Goal: Task Accomplishment & Management: Manage account settings

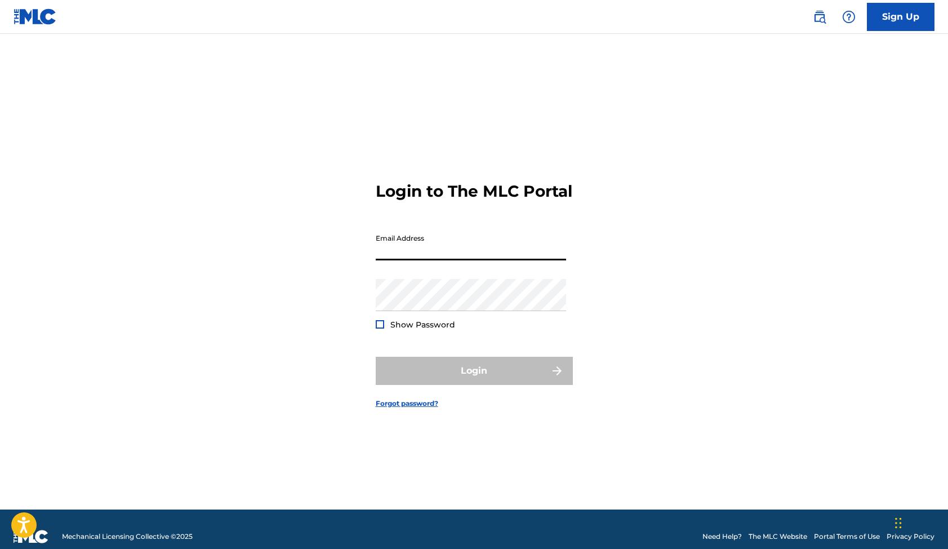
click at [429, 260] on input "Email Address" at bounding box center [471, 244] width 190 height 32
type input "[PERSON_NAME][EMAIL_ADDRESS][DOMAIN_NAME]"
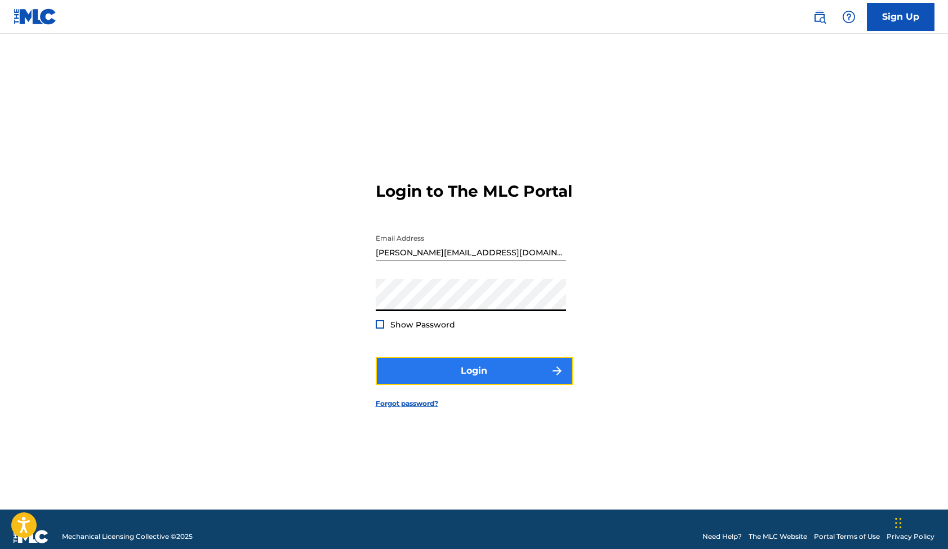
click at [432, 385] on button "Login" at bounding box center [474, 371] width 197 height 28
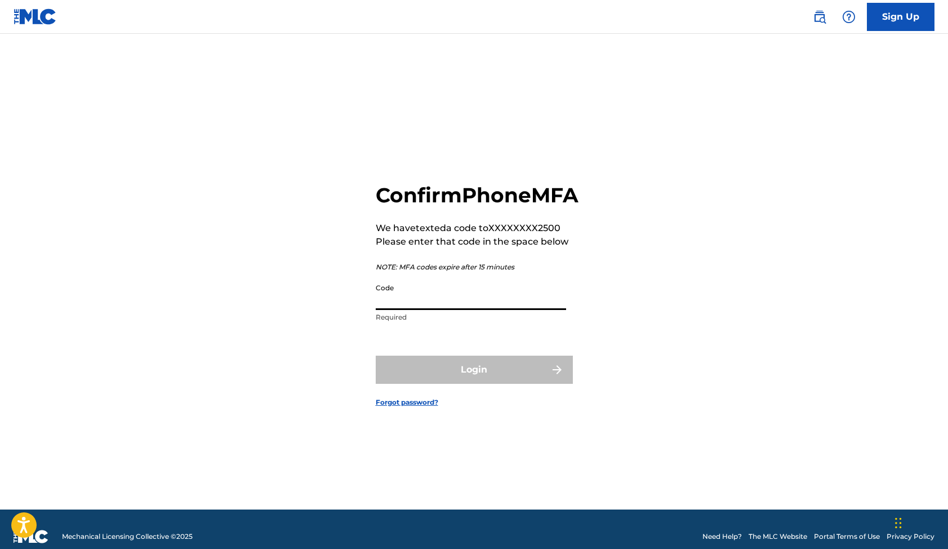
click at [422, 310] on input "Code" at bounding box center [471, 294] width 190 height 32
paste input "626564"
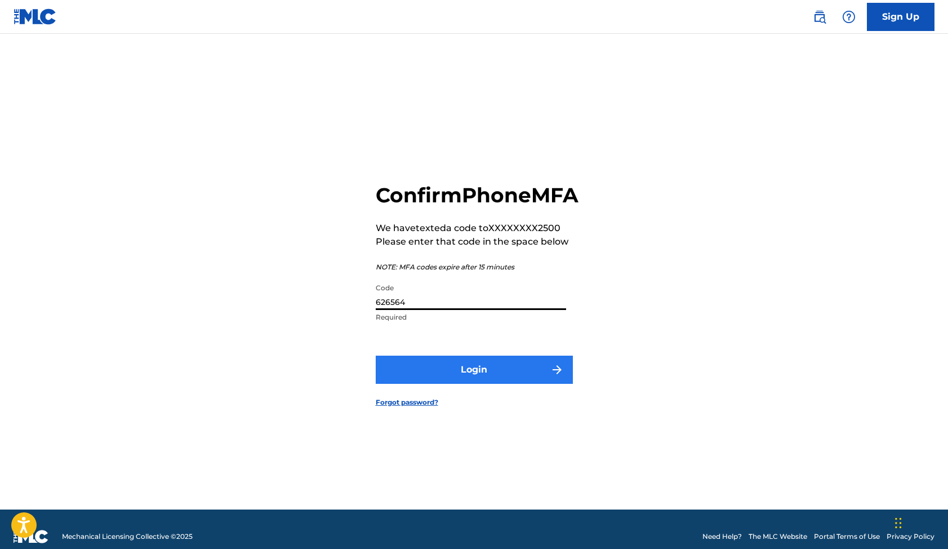
type input "626564"
click at [423, 381] on button "Login" at bounding box center [474, 369] width 197 height 28
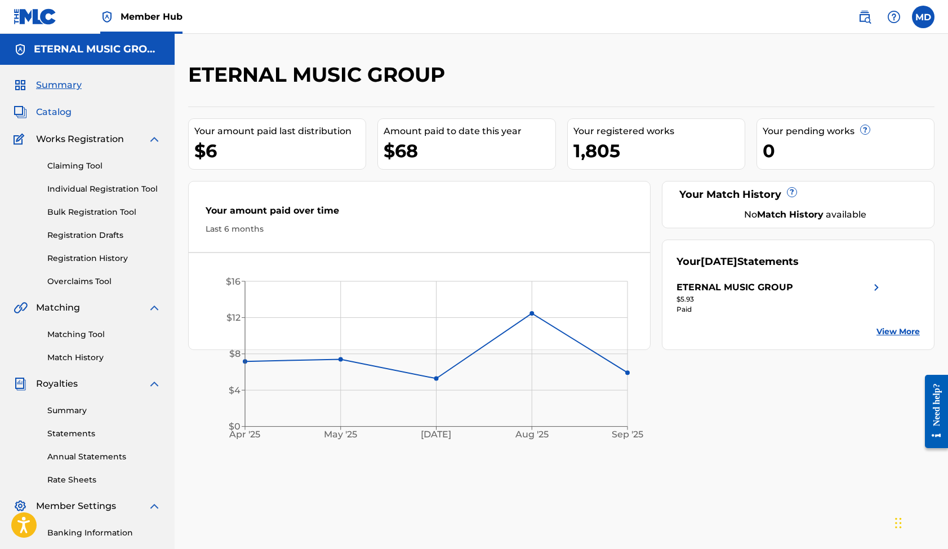
click at [57, 109] on span "Catalog" at bounding box center [53, 112] width 35 height 14
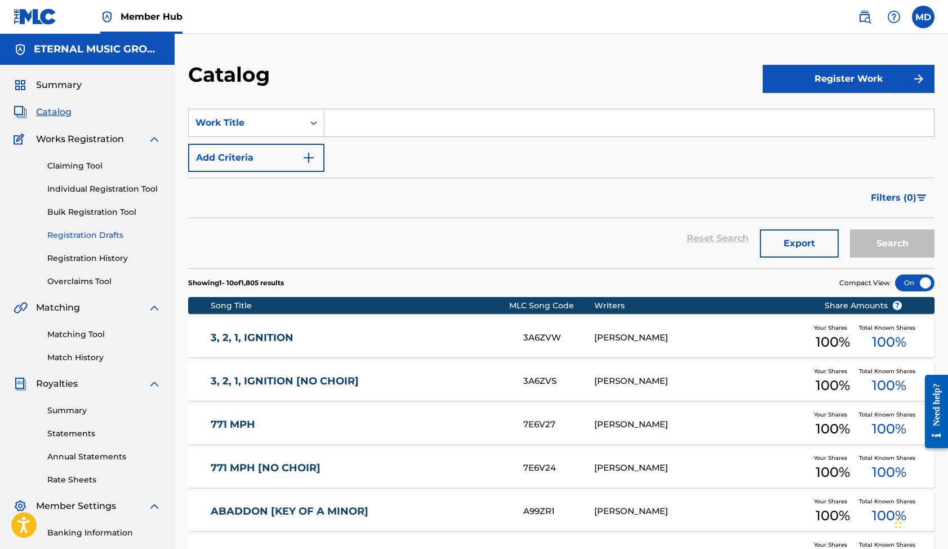
click at [105, 231] on link "Registration Drafts" at bounding box center [104, 235] width 114 height 12
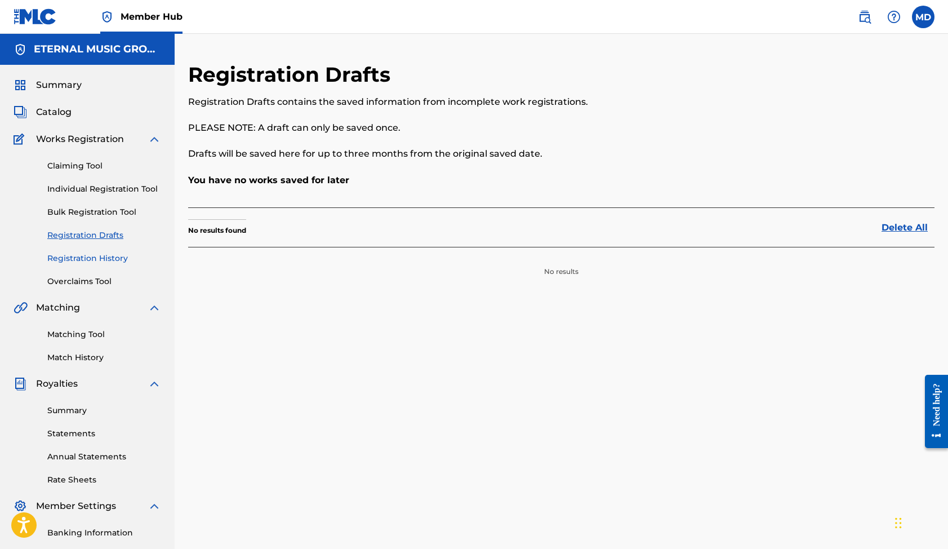
click at [99, 255] on link "Registration History" at bounding box center [104, 258] width 114 height 12
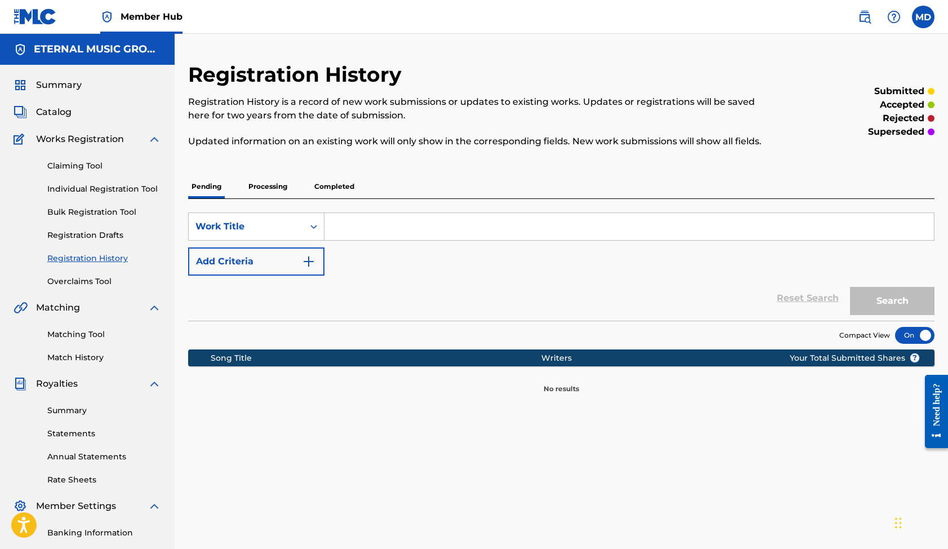
click at [346, 189] on p "Completed" at bounding box center [334, 187] width 47 height 24
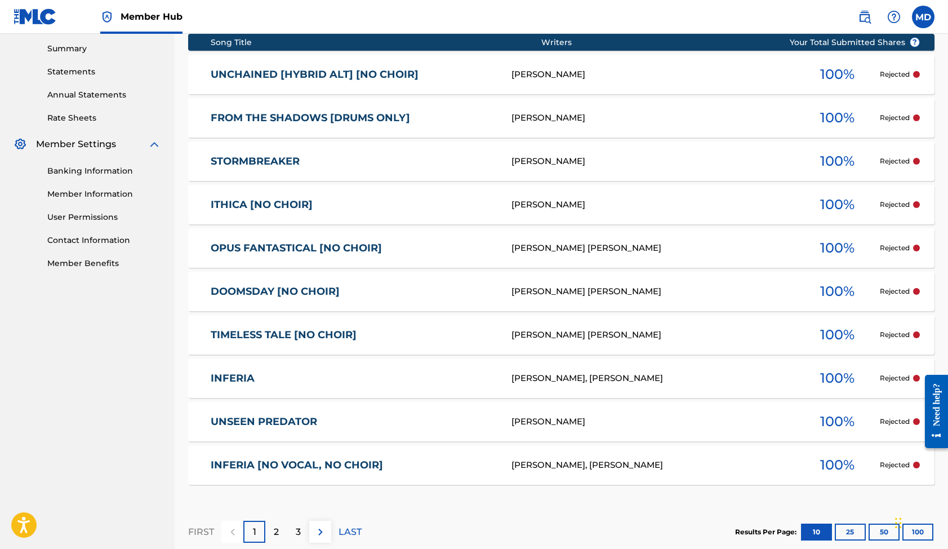
scroll to position [410, 0]
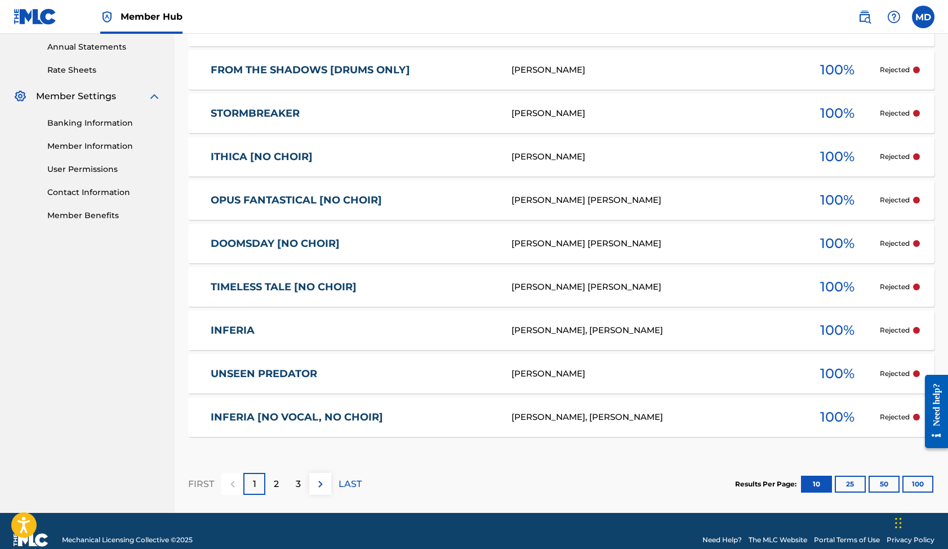
click at [920, 299] on div "TIMELESS TALE [NO CHOIR] [PERSON_NAME] [PERSON_NAME] 100 % Rejected" at bounding box center [561, 286] width 746 height 39
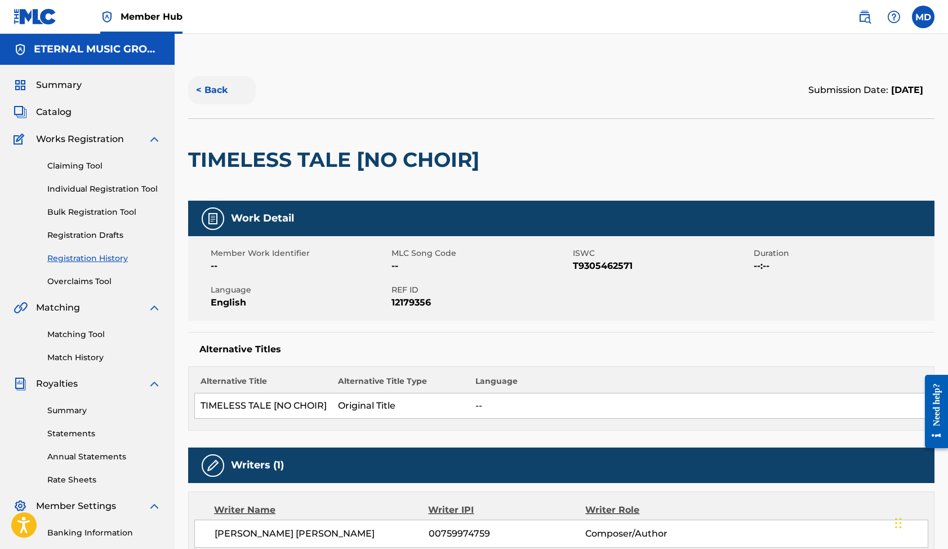
click at [206, 81] on button "< Back" at bounding box center [222, 90] width 68 height 28
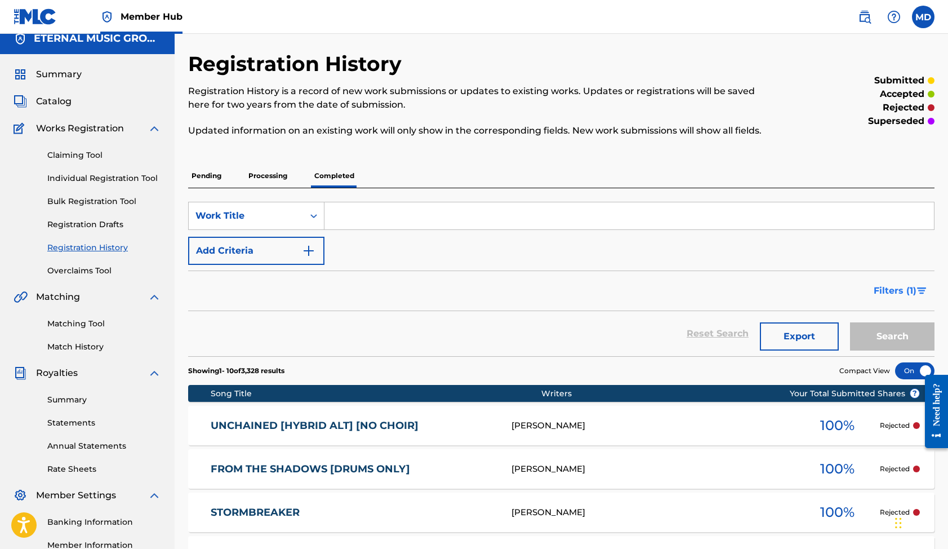
scroll to position [2, 0]
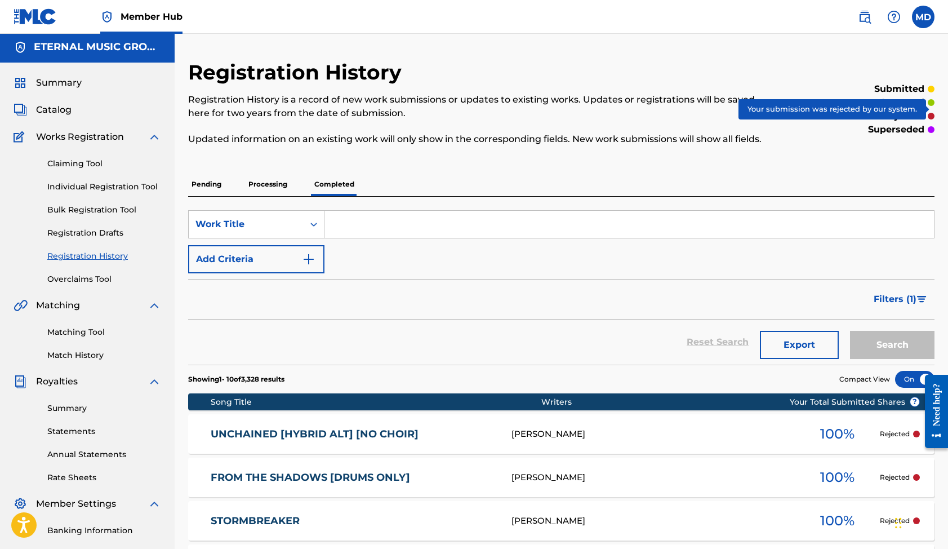
click at [931, 119] on div at bounding box center [931, 116] width 7 height 7
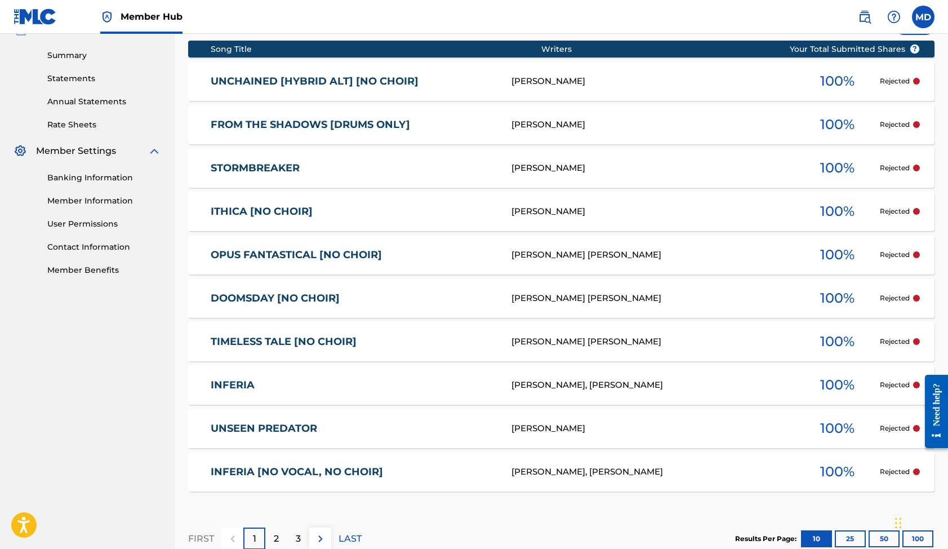
scroll to position [441, 0]
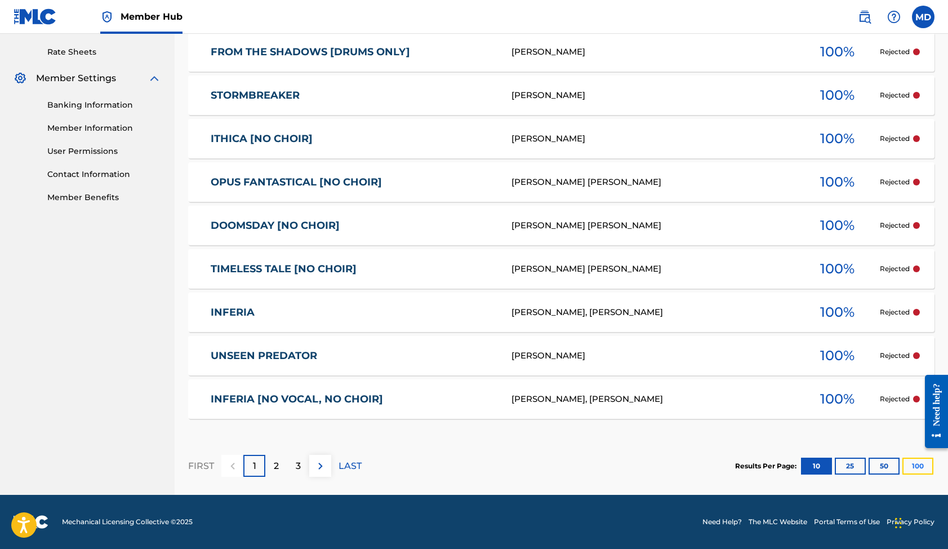
click at [908, 465] on button "100" at bounding box center [918, 465] width 31 height 17
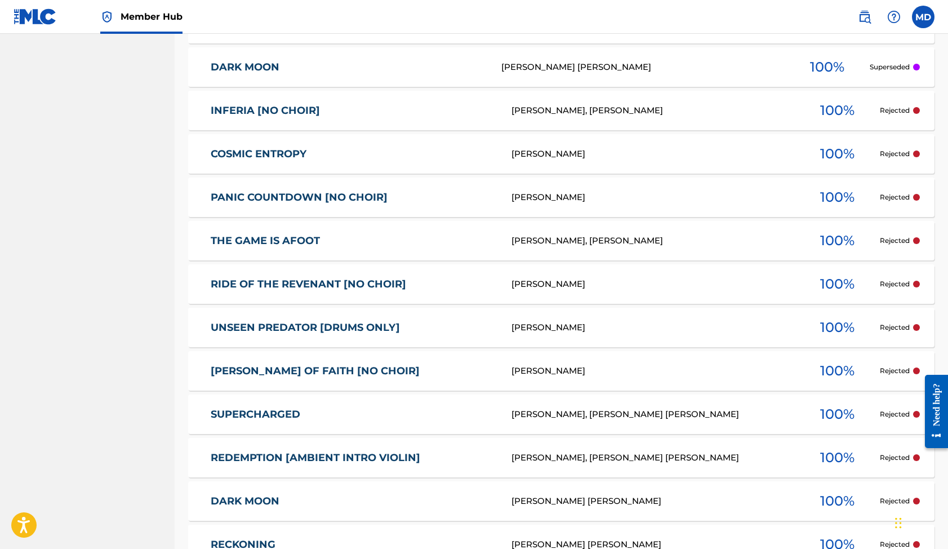
scroll to position [2454, 0]
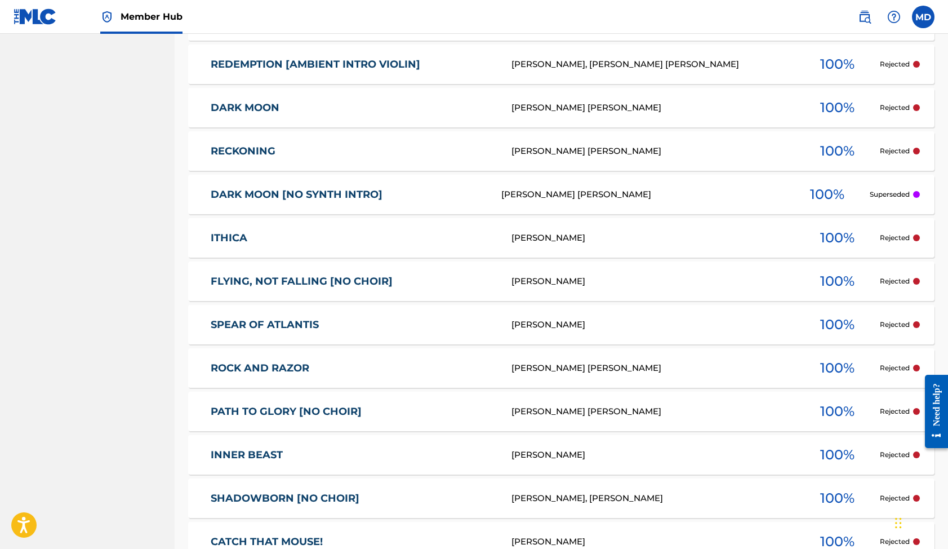
click at [915, 198] on div at bounding box center [916, 194] width 7 height 7
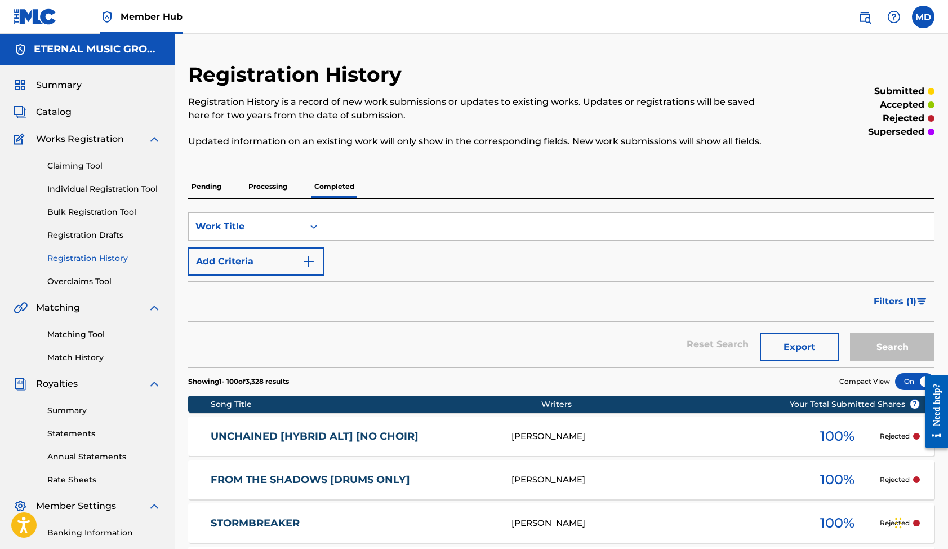
click at [945, 429] on div "Need help?" at bounding box center [936, 410] width 23 height 73
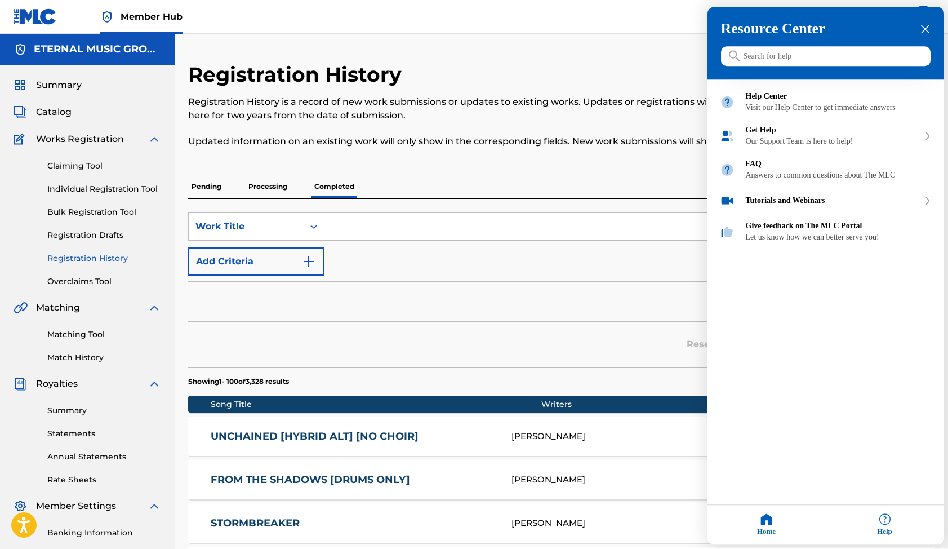
click at [877, 60] on input "Search for help" at bounding box center [826, 57] width 210 height 20
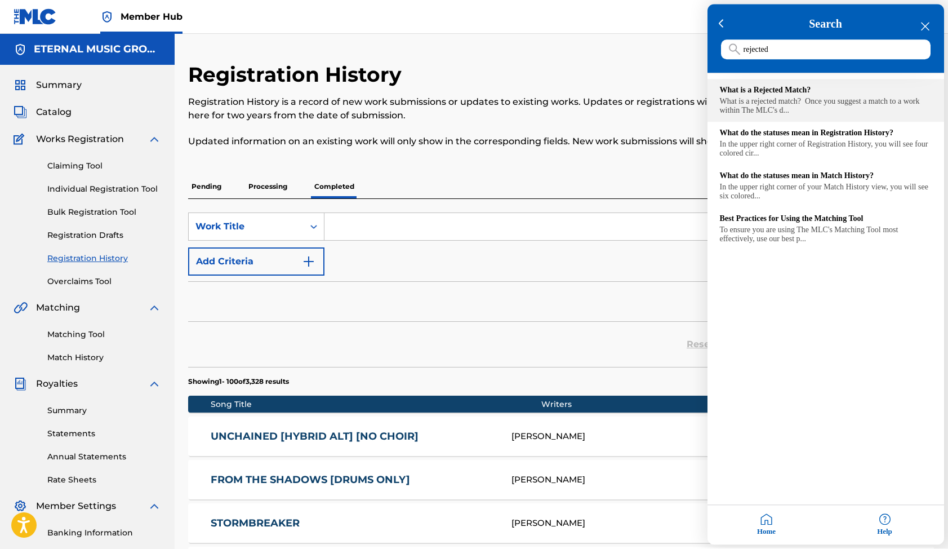
type input "rejected"
click at [819, 111] on div "What is a rejected match? Once you suggest a match to a work within The MLC's d…" at bounding box center [826, 106] width 212 height 18
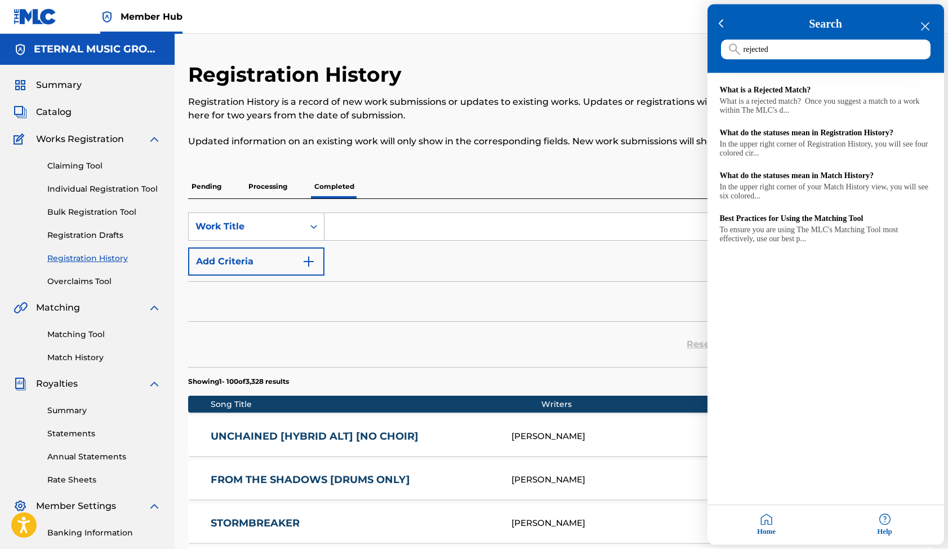
click at [625, 150] on div at bounding box center [474, 274] width 948 height 549
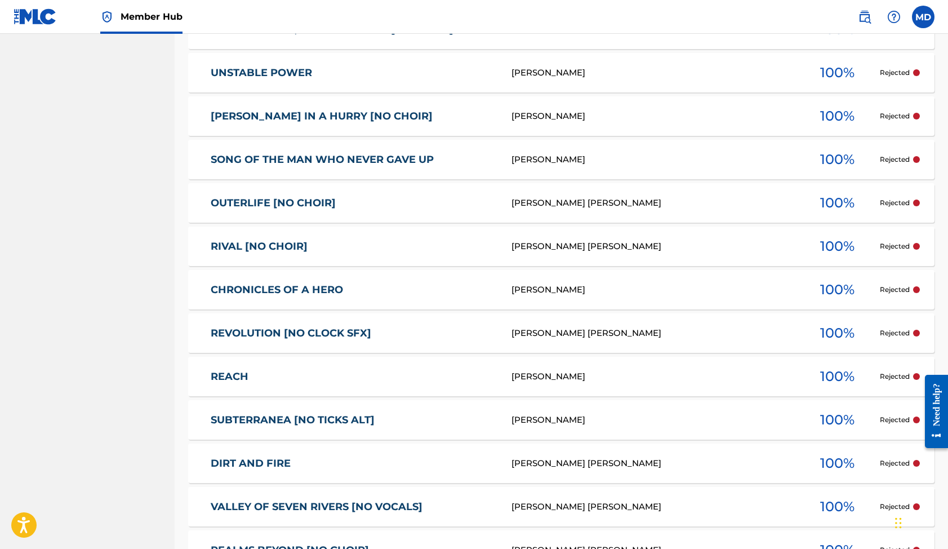
scroll to position [4345, 0]
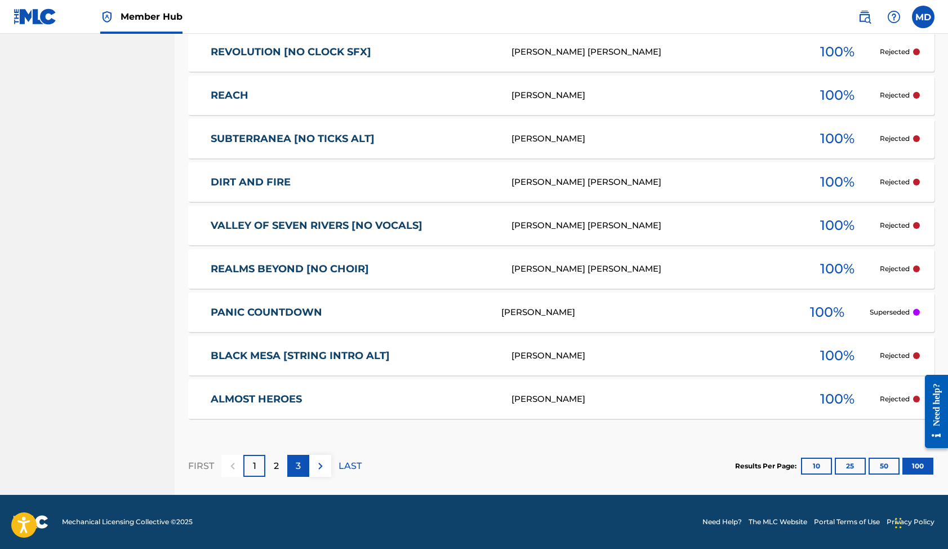
click at [299, 467] on p "3" at bounding box center [298, 466] width 5 height 14
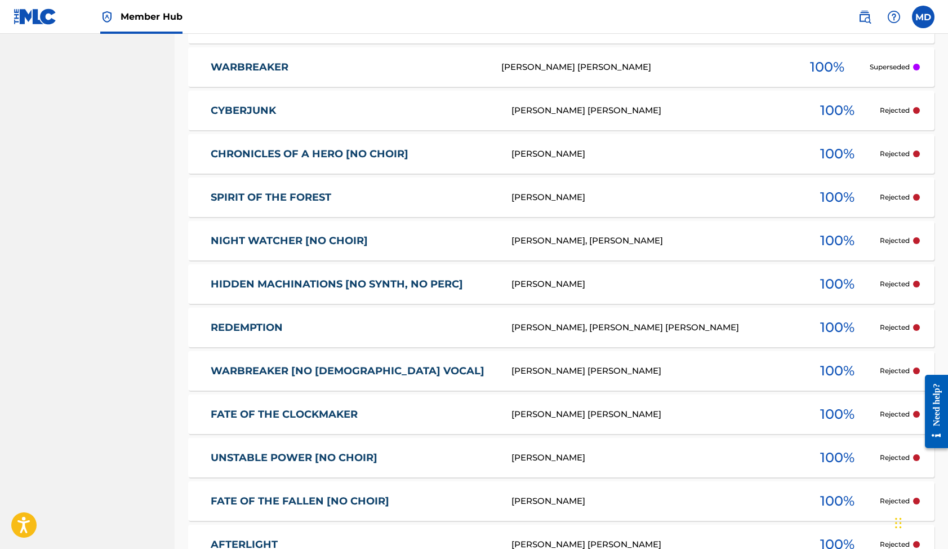
scroll to position [2104, 0]
click at [894, 15] on img at bounding box center [894, 17] width 14 height 14
click at [879, 41] on link "Contact us" at bounding box center [894, 33] width 96 height 27
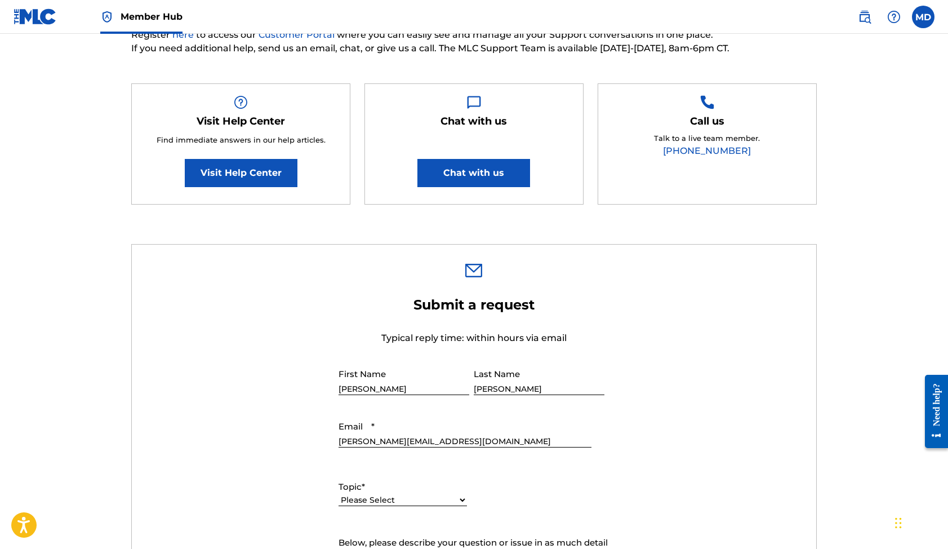
scroll to position [312, 0]
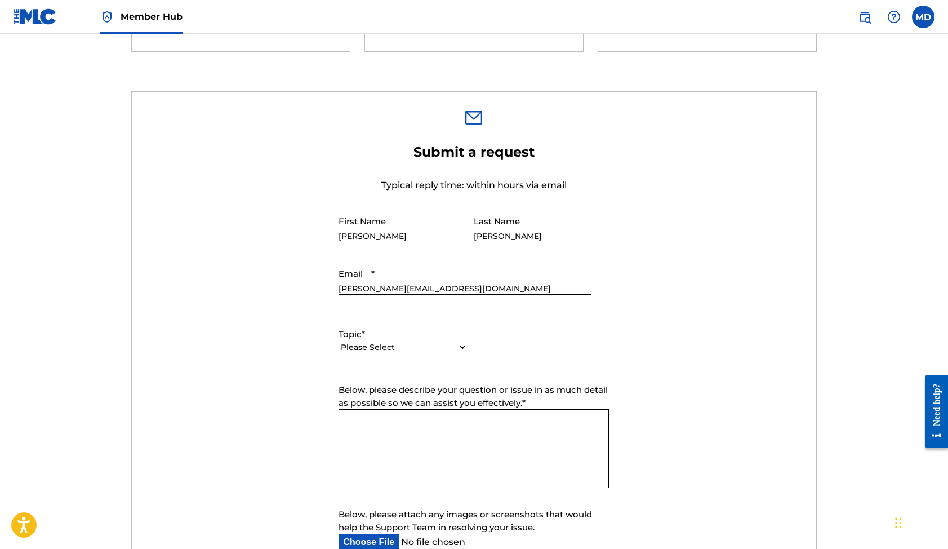
click at [583, 233] on input "[PERSON_NAME]" at bounding box center [539, 226] width 131 height 32
click at [457, 288] on input "[PERSON_NAME][EMAIL_ADDRESS][DOMAIN_NAME]" at bounding box center [465, 279] width 252 height 32
click at [434, 415] on textarea "Below, please describe your question or issue in as much detail as possible so …" at bounding box center [474, 448] width 270 height 79
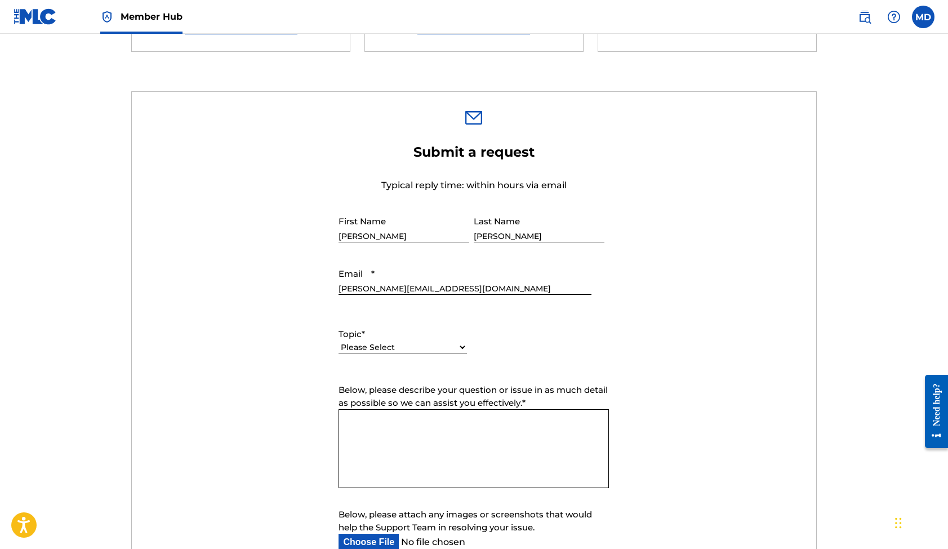
click at [414, 351] on select "Please Select I need help with my account I need help with managing my catalog …" at bounding box center [403, 347] width 128 height 12
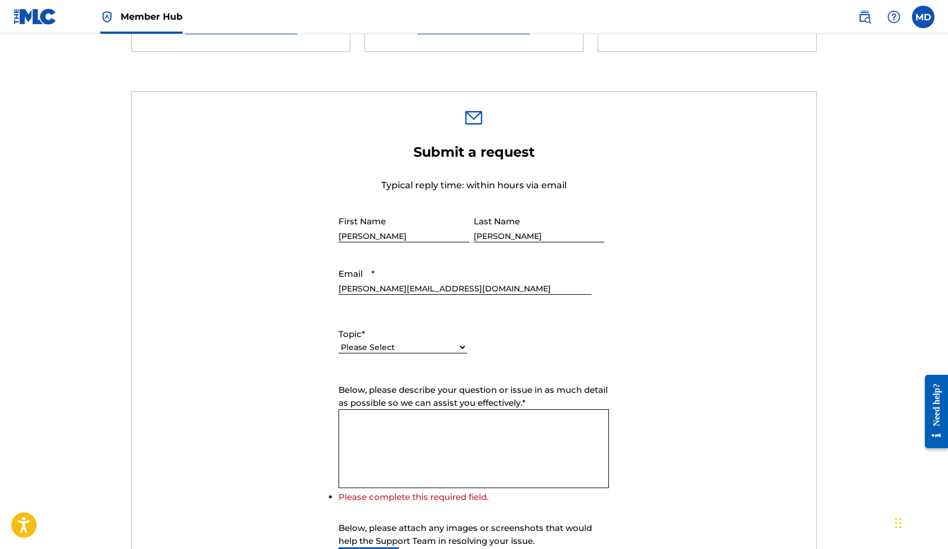
select select "I need help with managing my catalog"
click at [339, 342] on select "Please Select I need help with my account I need help with managing my catalog …" at bounding box center [403, 347] width 128 height 12
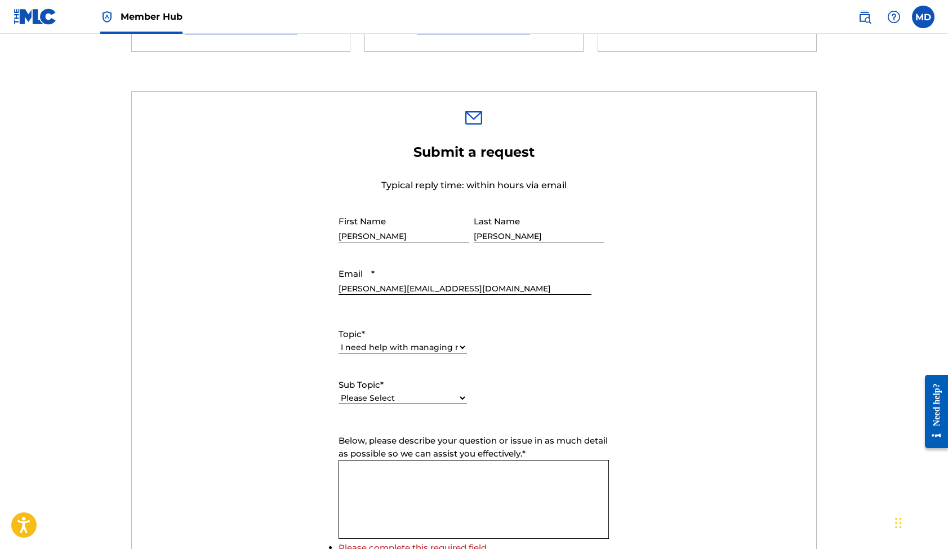
click at [446, 288] on input "[PERSON_NAME][EMAIL_ADDRESS][DOMAIN_NAME]" at bounding box center [465, 279] width 252 height 32
click at [436, 413] on div "Please Select I need help with CWR I need help registering my work(s) in The ML…" at bounding box center [403, 403] width 128 height 25
click at [436, 402] on select "Please Select I need help with CWR I need help registering my work(s) in The ML…" at bounding box center [403, 398] width 128 height 12
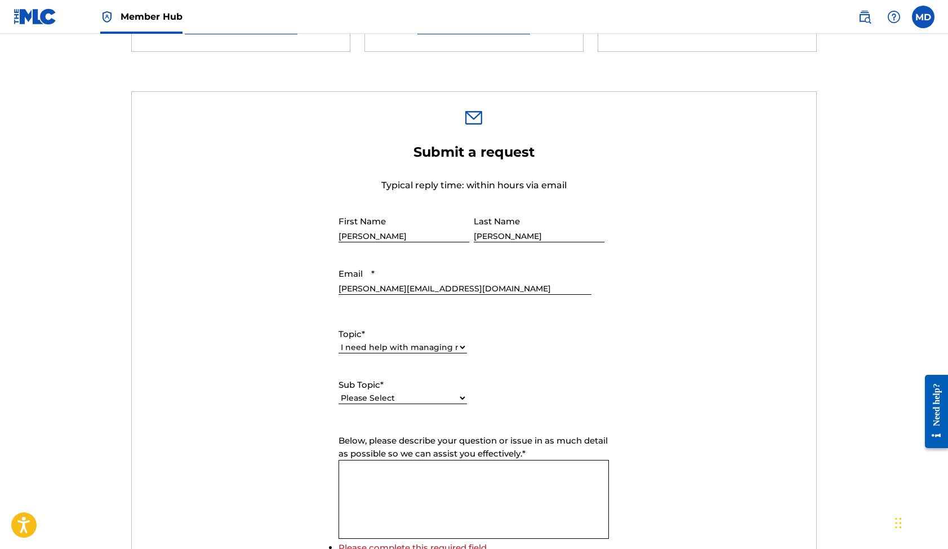
select select "I need help registering my work(s) in The MLC Portal"
click at [339, 393] on select "Please Select I need help with CWR I need help registering my work(s) in The ML…" at bounding box center [403, 398] width 128 height 12
click at [445, 490] on textarea "Below, please describe your question or issue in as much detail as possible so …" at bounding box center [474, 499] width 270 height 79
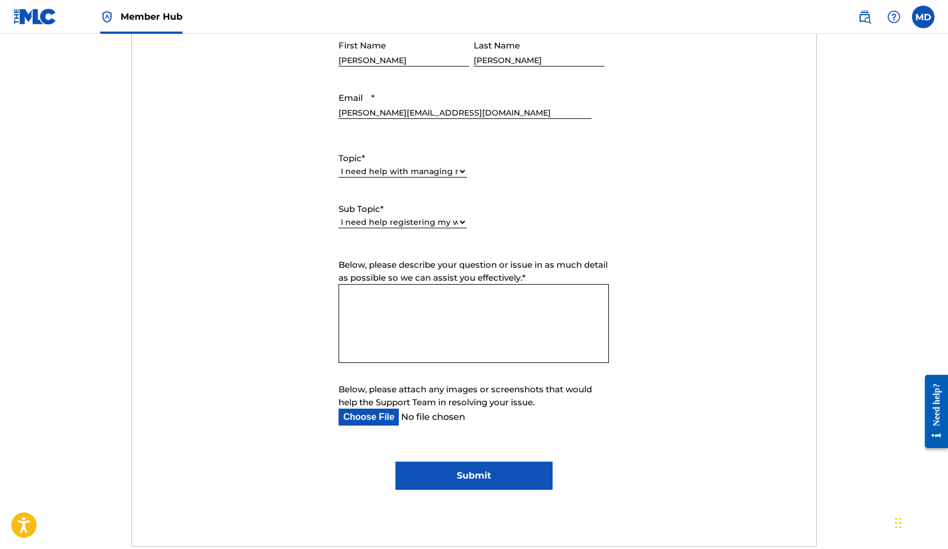
scroll to position [490, 0]
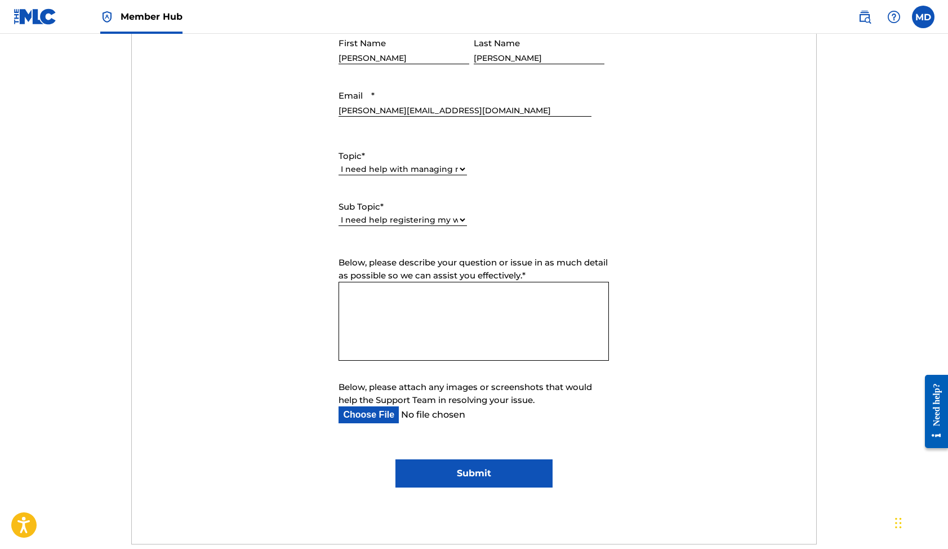
click at [417, 104] on input "[PERSON_NAME][EMAIL_ADDRESS][DOMAIN_NAME]" at bounding box center [465, 101] width 252 height 32
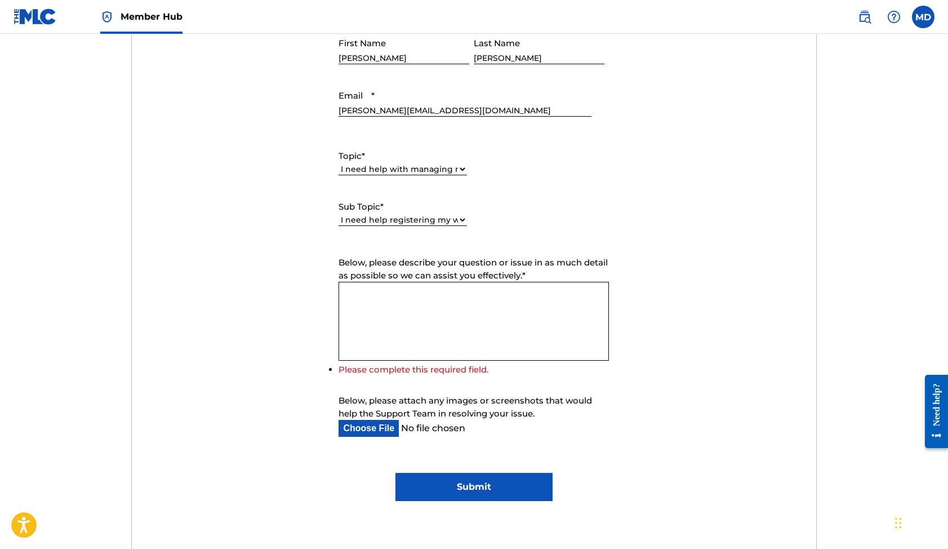
click at [417, 104] on input "[PERSON_NAME][EMAIL_ADDRESS][DOMAIN_NAME]" at bounding box center [465, 101] width 252 height 32
type input "[PERSON_NAME][EMAIL_ADDRESS][DOMAIN_NAME]"
click at [409, 54] on input "[PERSON_NAME]" at bounding box center [404, 48] width 131 height 32
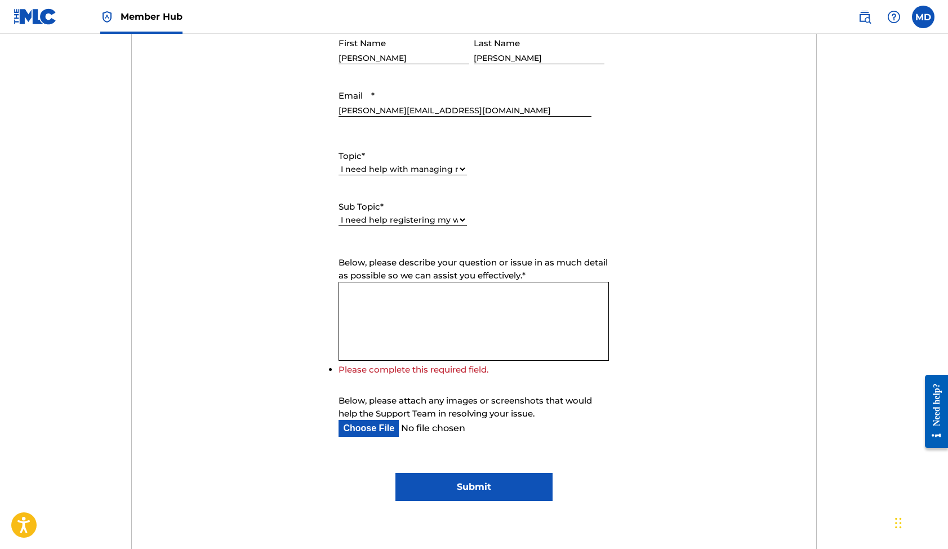
click at [409, 54] on input "[PERSON_NAME]" at bounding box center [404, 48] width 131 height 32
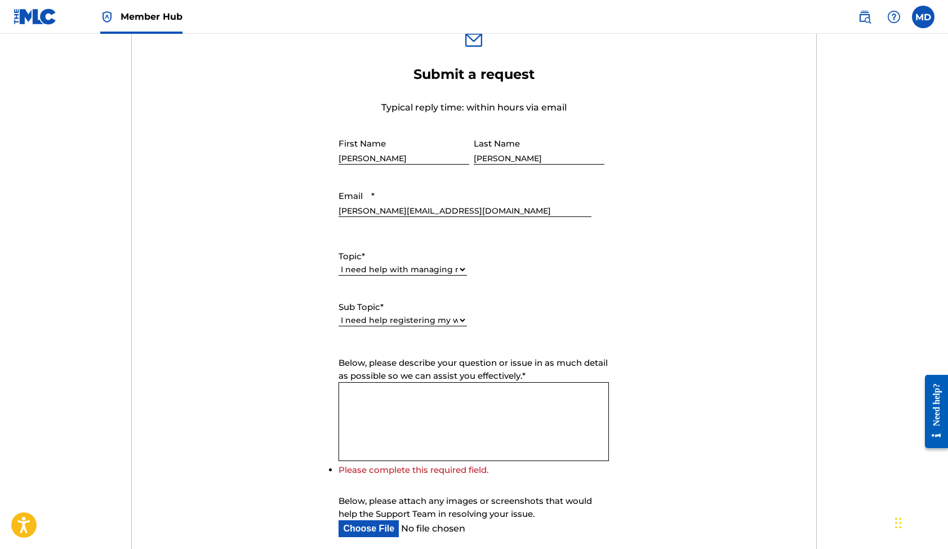
scroll to position [389, 0]
click at [385, 205] on input "[PERSON_NAME][EMAIL_ADDRESS][DOMAIN_NAME]" at bounding box center [465, 201] width 252 height 32
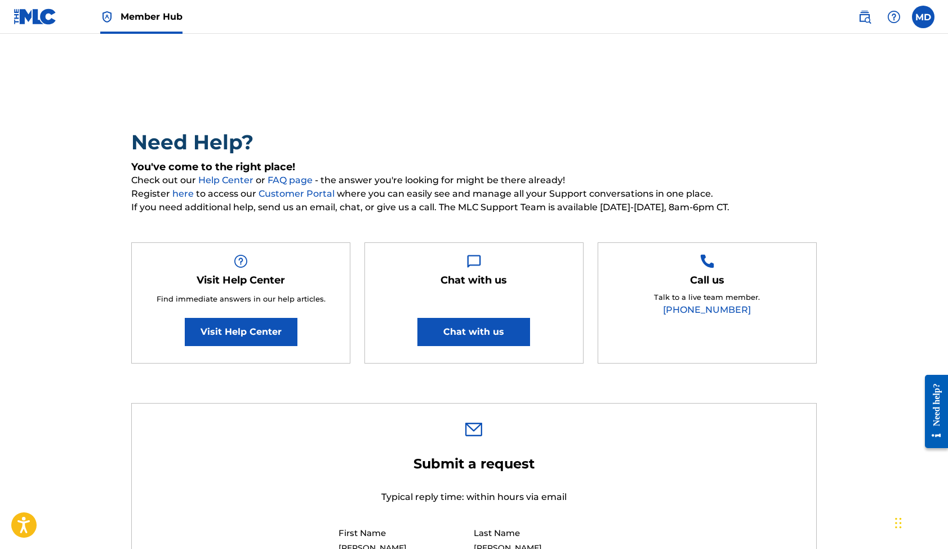
scroll to position [141, 0]
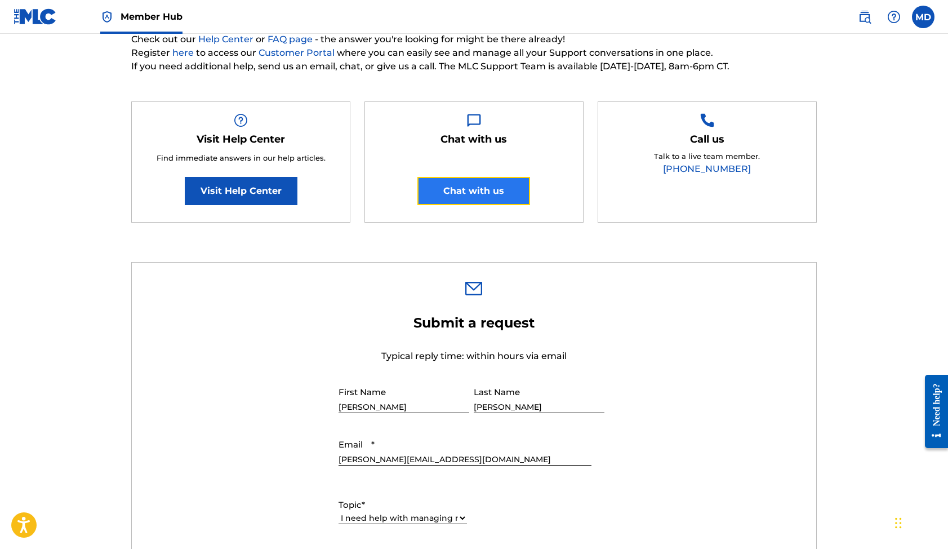
click at [493, 192] on button "Chat with us" at bounding box center [473, 191] width 113 height 28
click at [890, 82] on main "Need Help? You've come to the right place! Check out our Help Center or FAQ pag…" at bounding box center [474, 495] width 948 height 1204
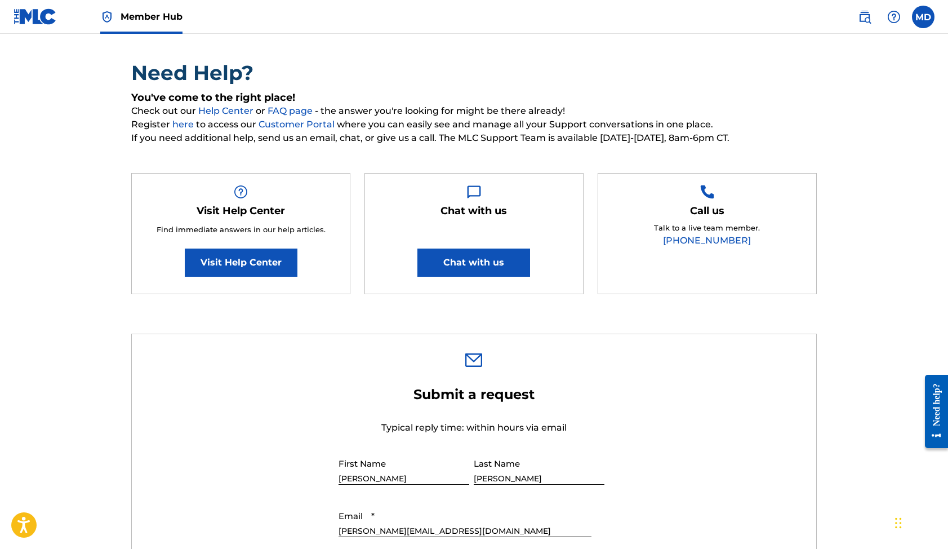
scroll to position [0, 0]
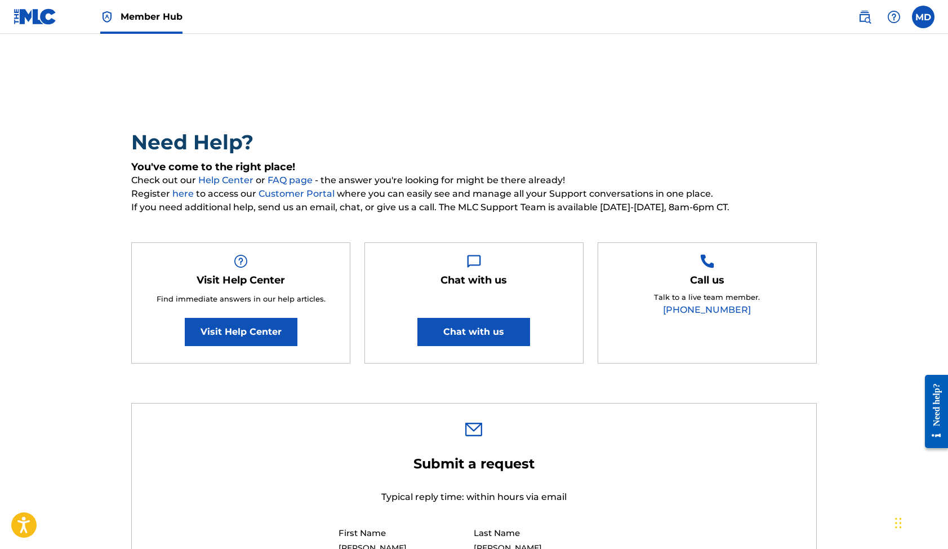
click at [35, 16] on img at bounding box center [35, 16] width 43 height 16
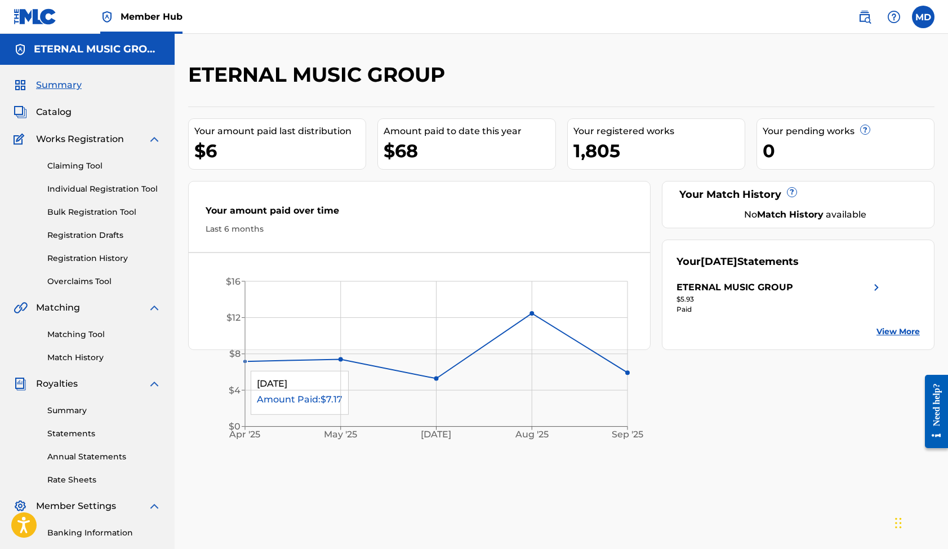
click at [633, 351] on icon "[DATE] May '[DATE] Aug '[DATE] $0 $4 $8 $12 $16" at bounding box center [419, 356] width 461 height 185
click at [106, 188] on link "Individual Registration Tool" at bounding box center [104, 189] width 114 height 12
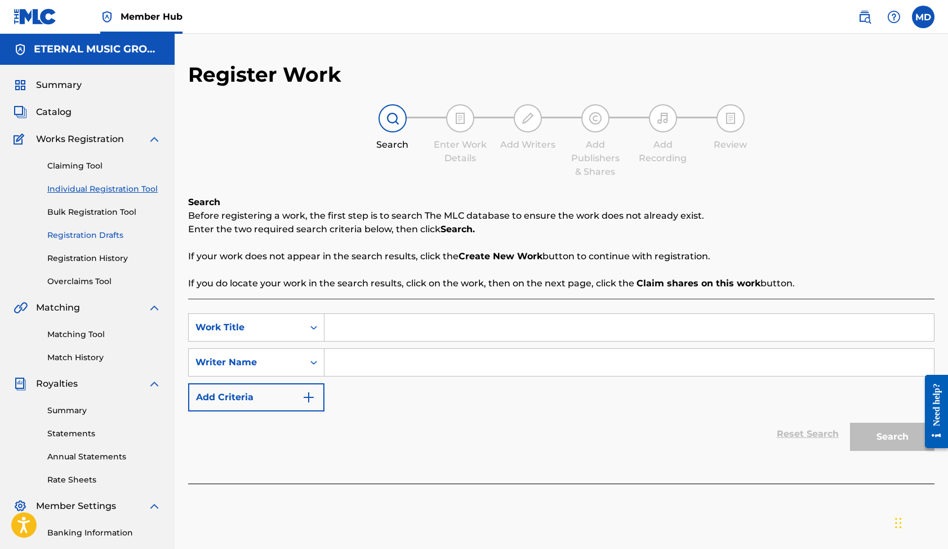
click at [83, 237] on link "Registration Drafts" at bounding box center [104, 235] width 114 height 12
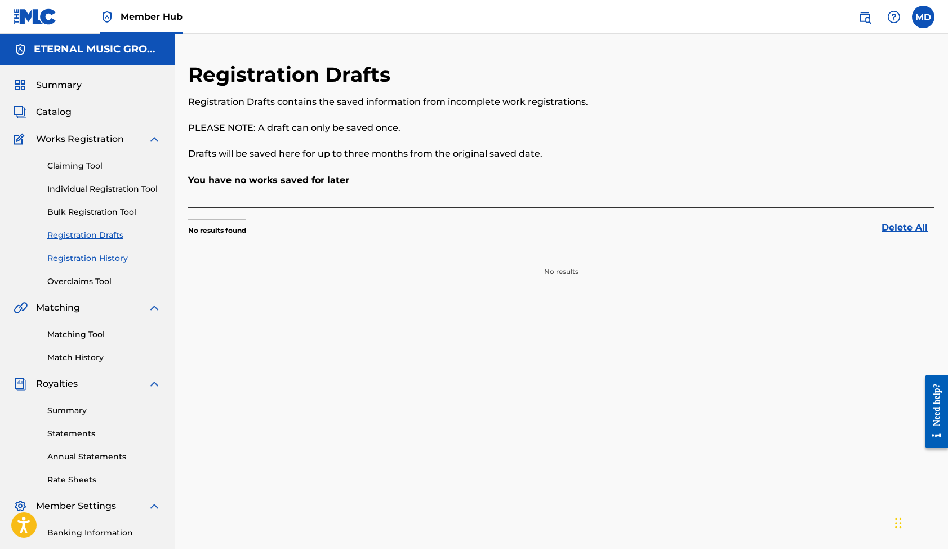
click at [83, 256] on link "Registration History" at bounding box center [104, 258] width 114 height 12
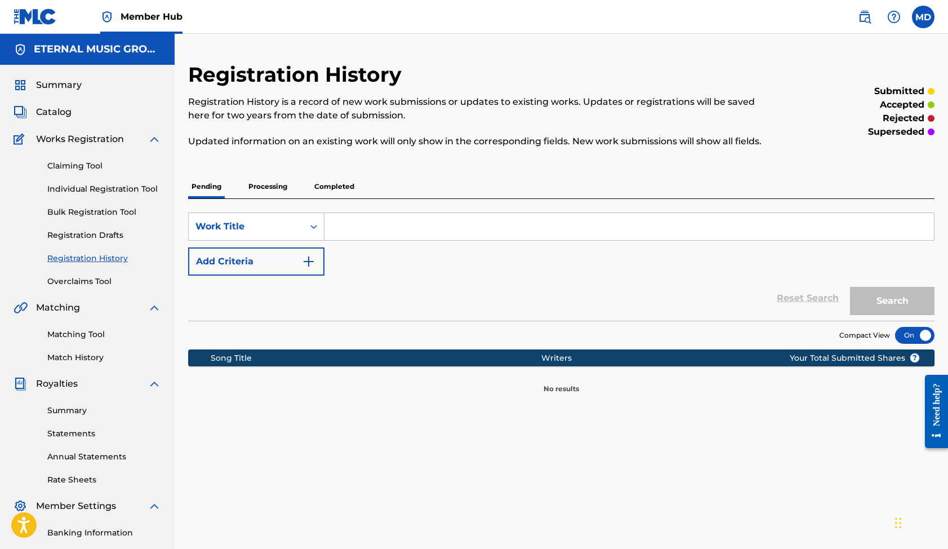
click at [330, 193] on p "Completed" at bounding box center [334, 187] width 47 height 24
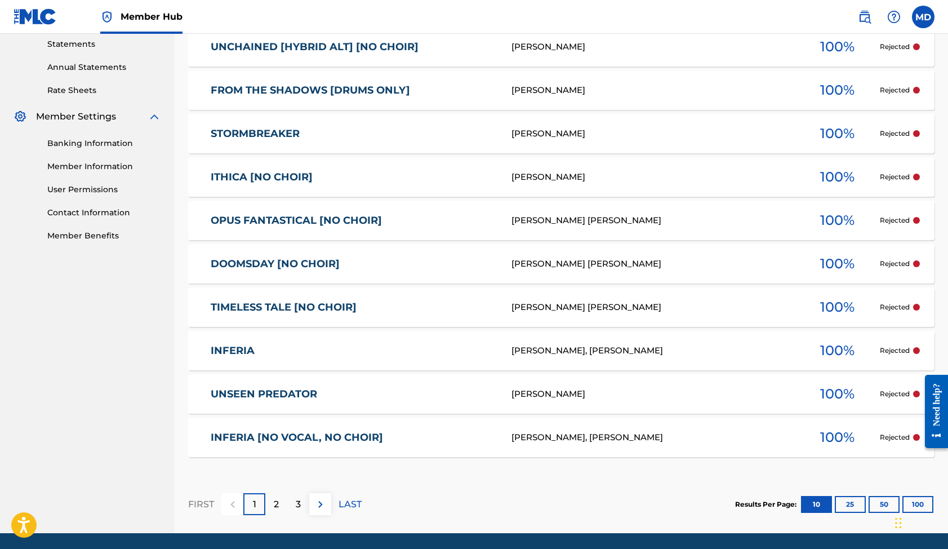
scroll to position [57, 0]
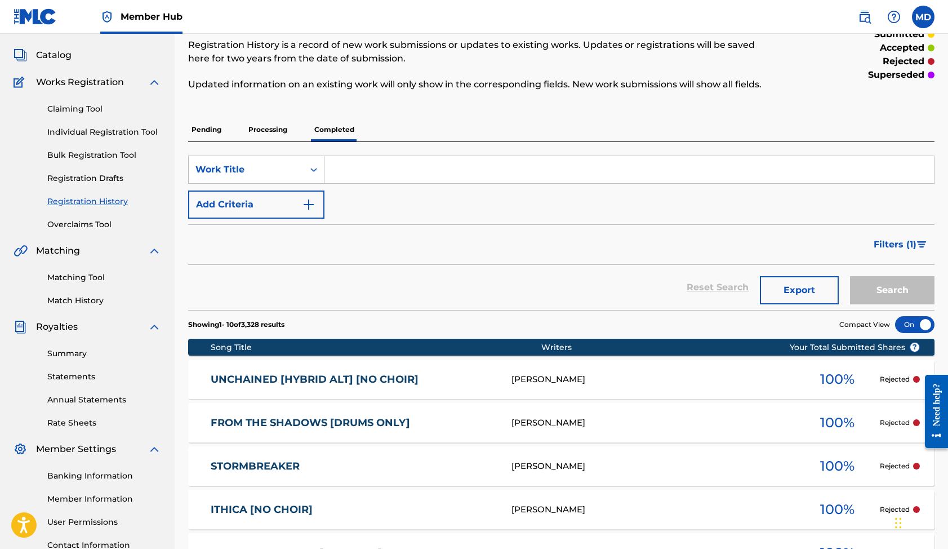
click at [273, 141] on p "Processing" at bounding box center [268, 130] width 46 height 24
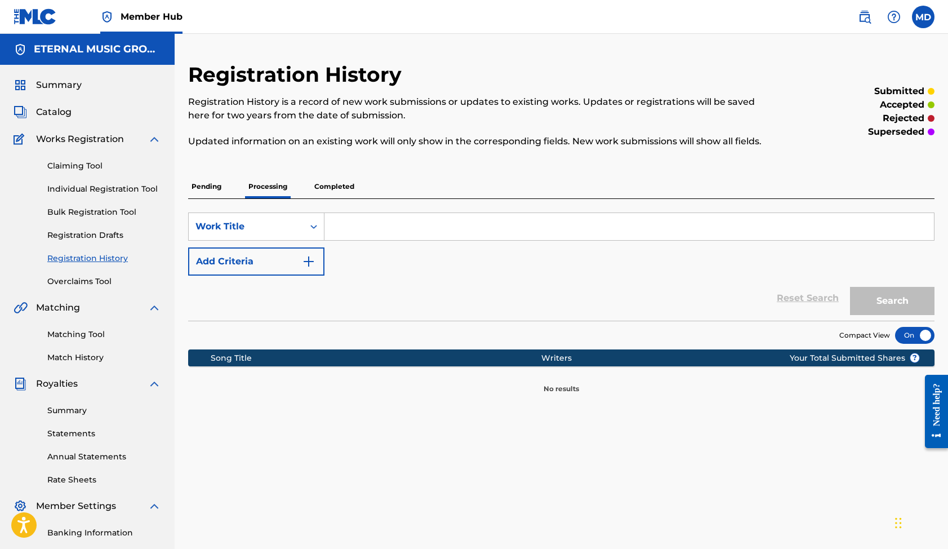
click at [332, 192] on p "Completed" at bounding box center [334, 187] width 47 height 24
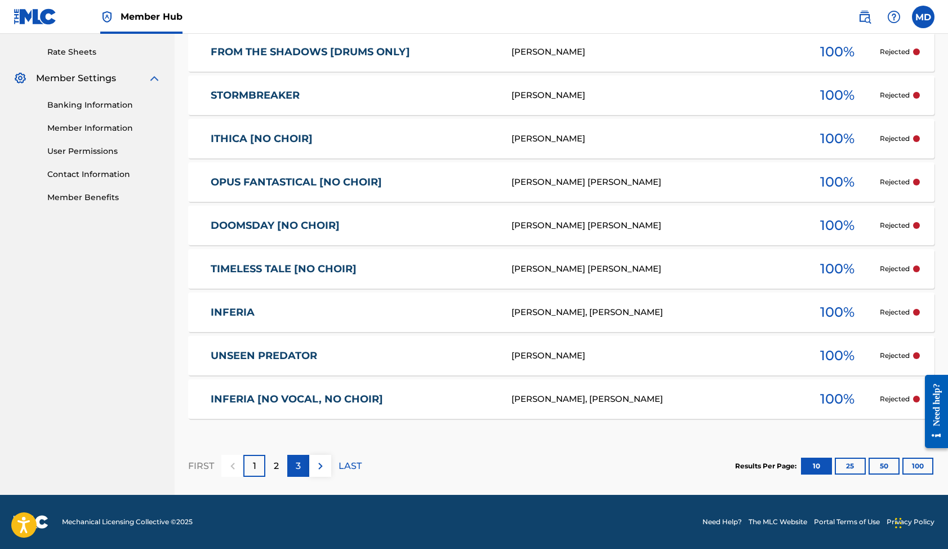
click at [296, 473] on p "3" at bounding box center [298, 466] width 5 height 14
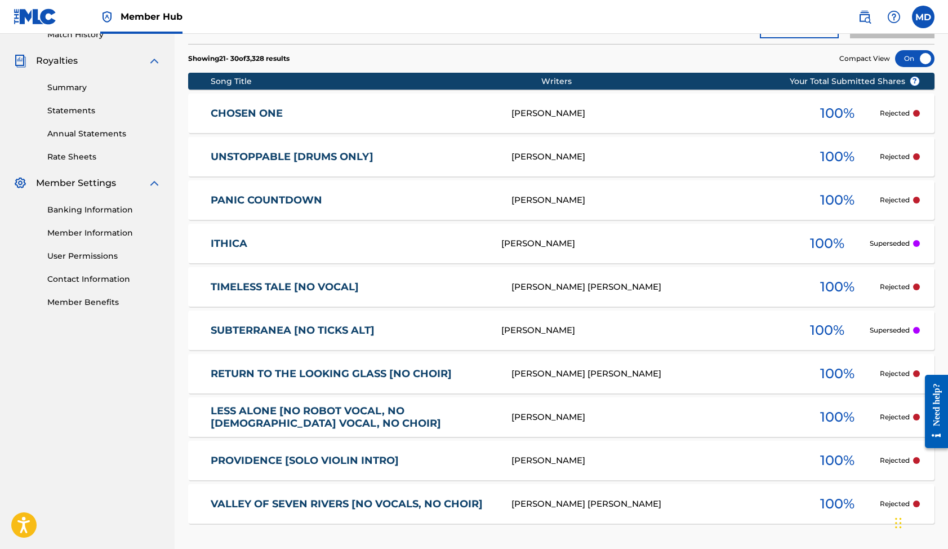
scroll to position [319, 0]
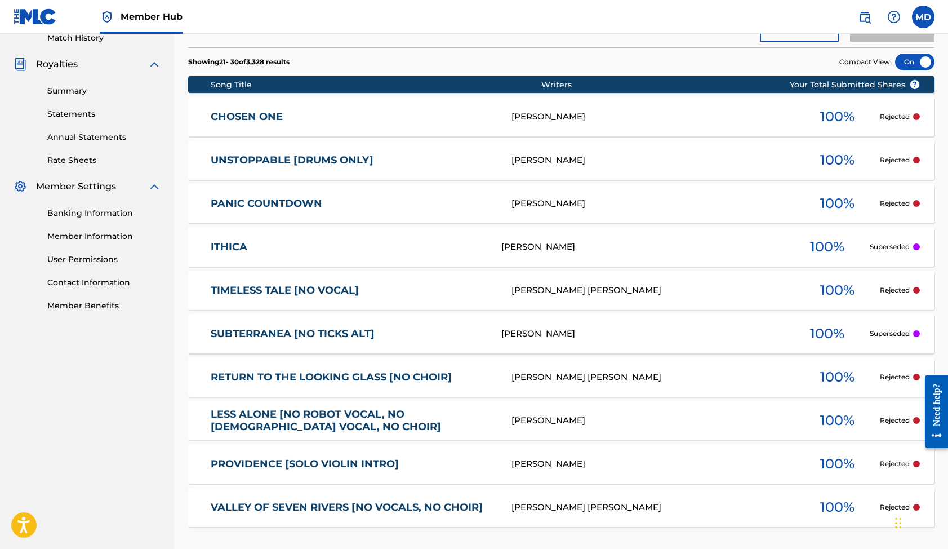
click at [233, 254] on link "ITHICA" at bounding box center [348, 247] width 275 height 13
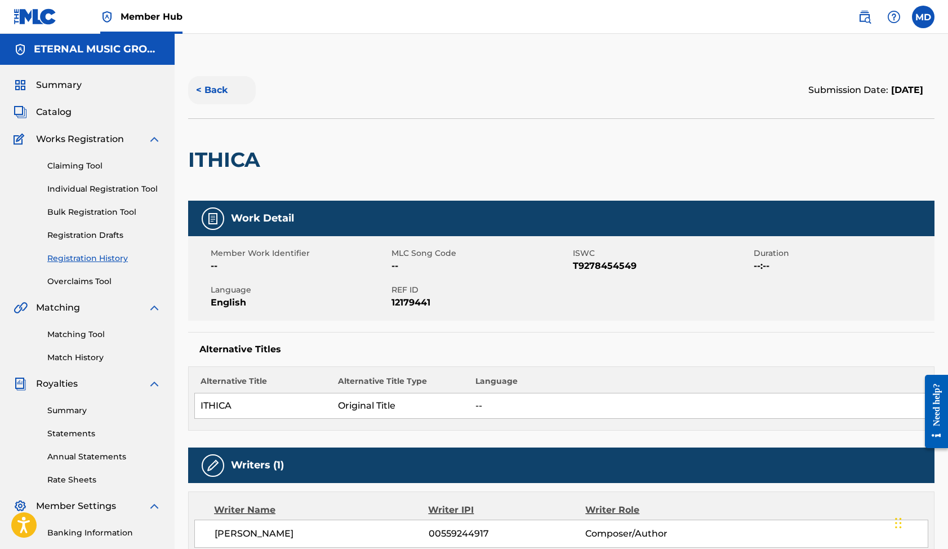
click at [204, 76] on button "< Back" at bounding box center [222, 90] width 68 height 28
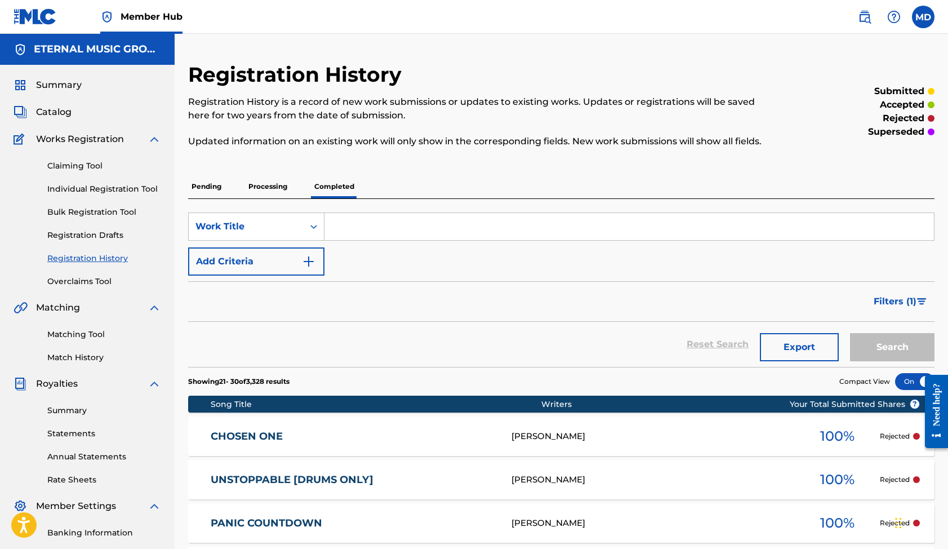
click at [272, 443] on link "CHOSEN ONE" at bounding box center [354, 436] width 286 height 13
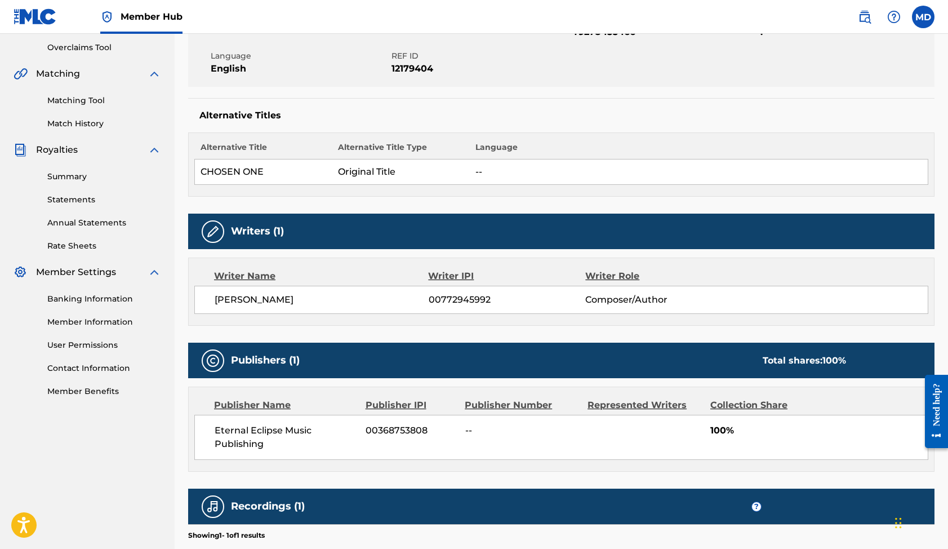
scroll to position [245, 0]
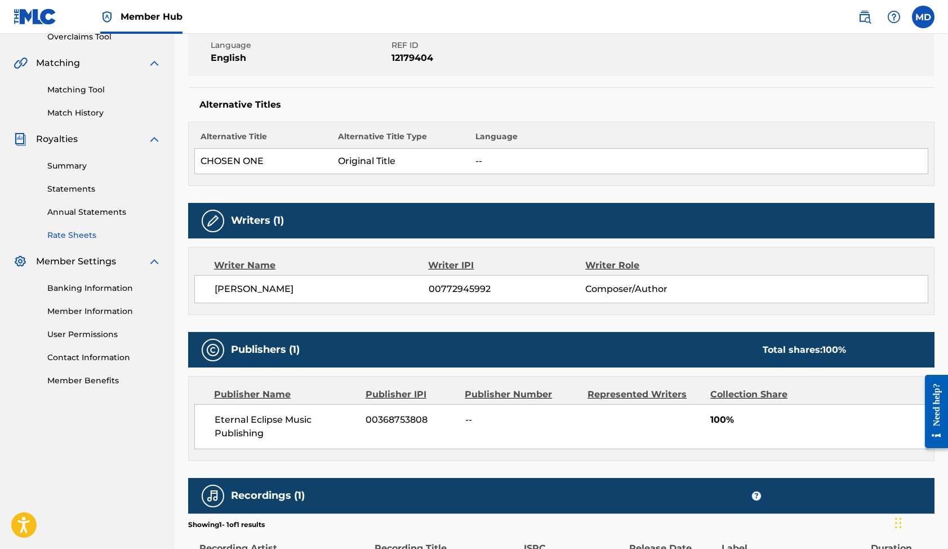
click at [84, 235] on link "Rate Sheets" at bounding box center [104, 235] width 114 height 12
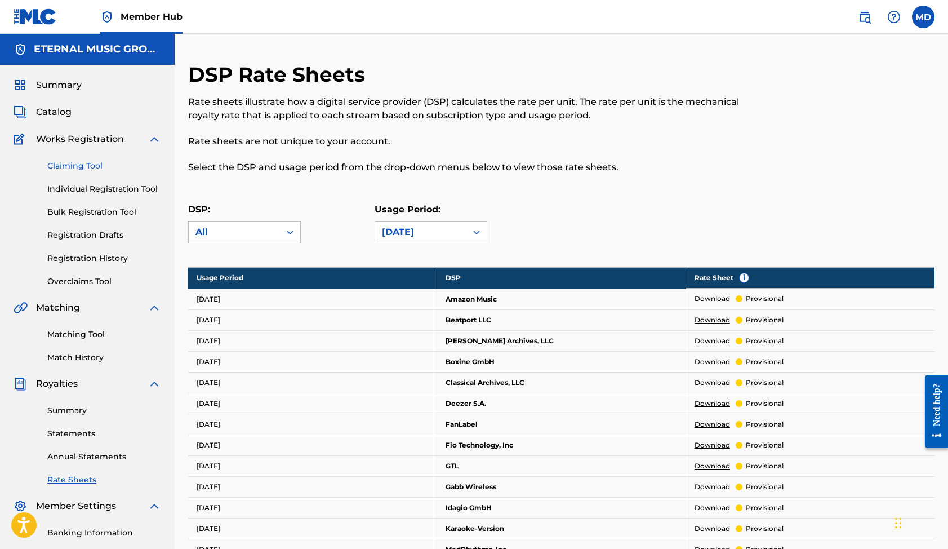
click at [67, 166] on link "Claiming Tool" at bounding box center [104, 166] width 114 height 12
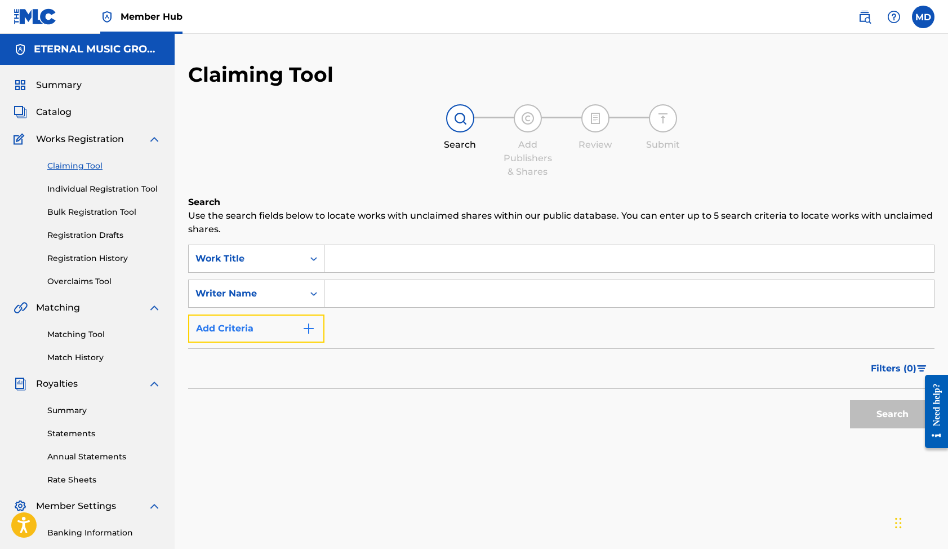
click at [288, 317] on button "Add Criteria" at bounding box center [256, 328] width 136 height 28
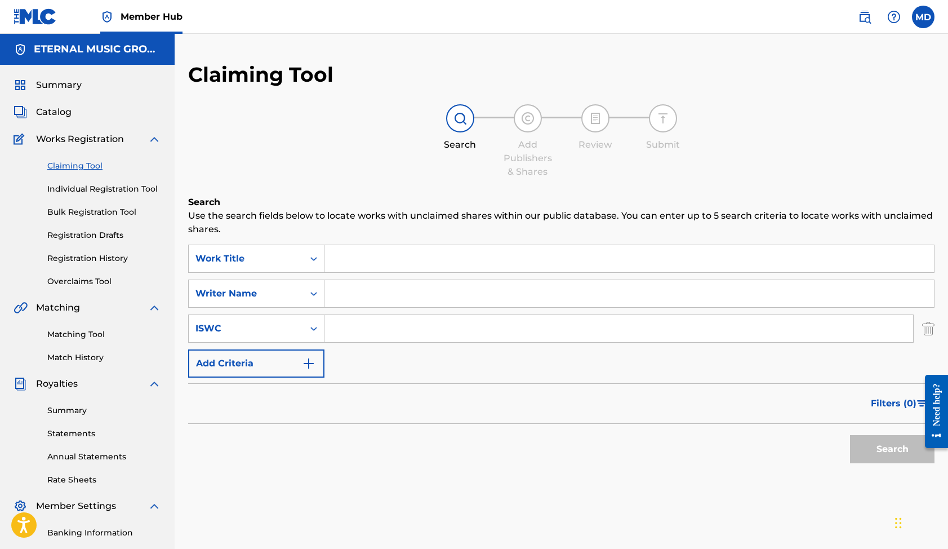
click at [357, 296] on input "Search Form" at bounding box center [630, 293] width 610 height 27
click at [278, 289] on div "Writer Name" at bounding box center [245, 294] width 101 height 14
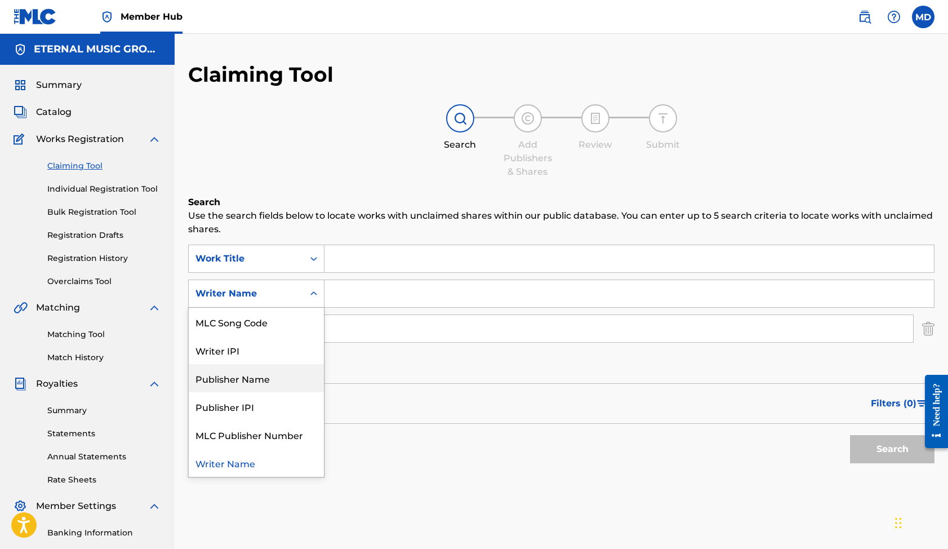
click at [262, 374] on div "Publisher Name" at bounding box center [256, 378] width 135 height 28
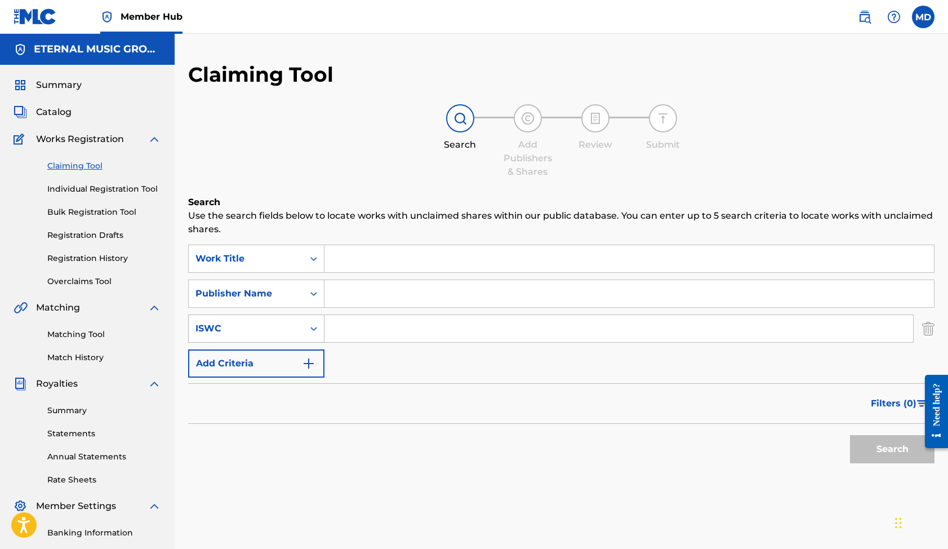
click at [298, 325] on div "ISWC" at bounding box center [246, 328] width 115 height 21
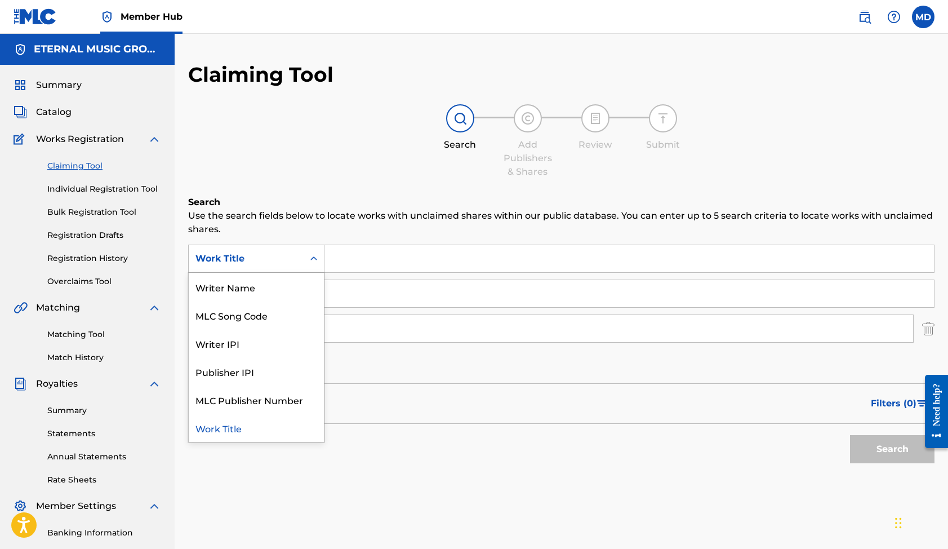
click at [309, 260] on icon "Search Form" at bounding box center [313, 258] width 11 height 11
click at [369, 261] on input "Search Form" at bounding box center [630, 258] width 610 height 27
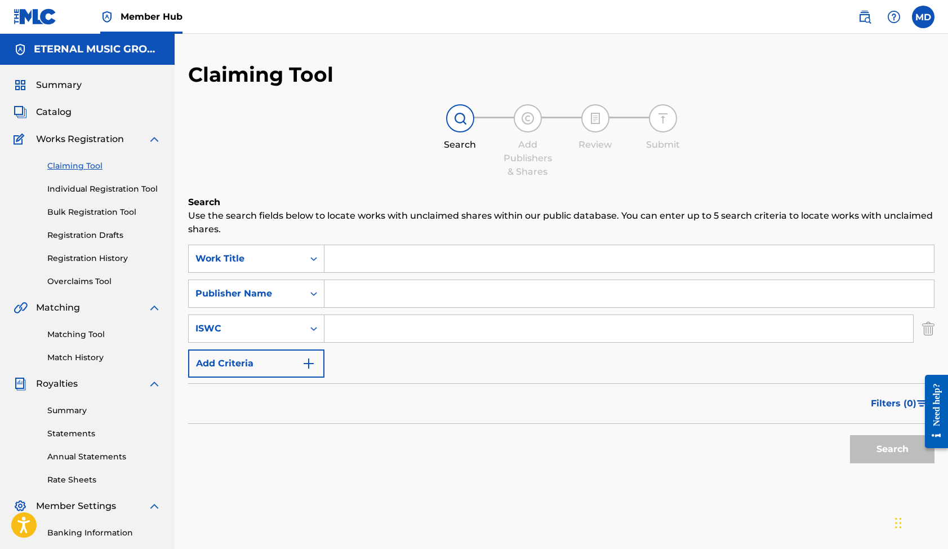
click at [354, 288] on input "Search Form" at bounding box center [630, 293] width 610 height 27
type input "Eternal Eclipse"
click at [850, 435] on button "Search" at bounding box center [892, 449] width 85 height 28
click at [63, 95] on div "Summary Catalog Works Registration Claiming Tool Individual Registration Tool B…" at bounding box center [87, 355] width 175 height 580
click at [63, 114] on span "Catalog" at bounding box center [53, 112] width 35 height 14
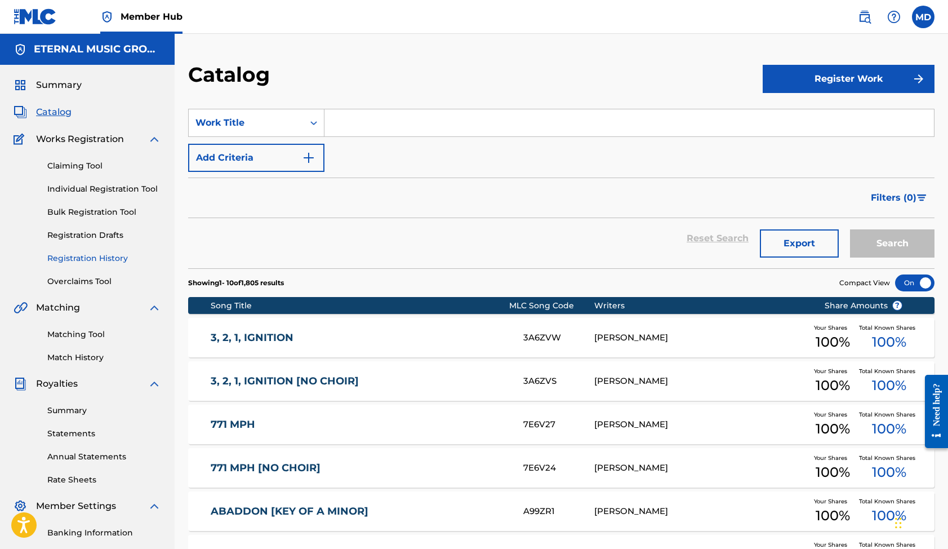
click at [76, 255] on link "Registration History" at bounding box center [104, 258] width 114 height 12
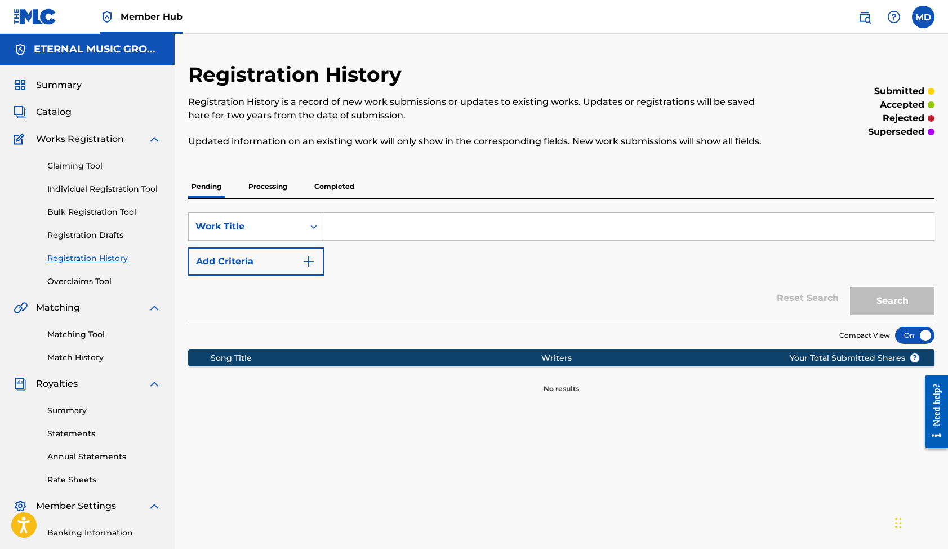
click at [335, 189] on p "Completed" at bounding box center [334, 187] width 47 height 24
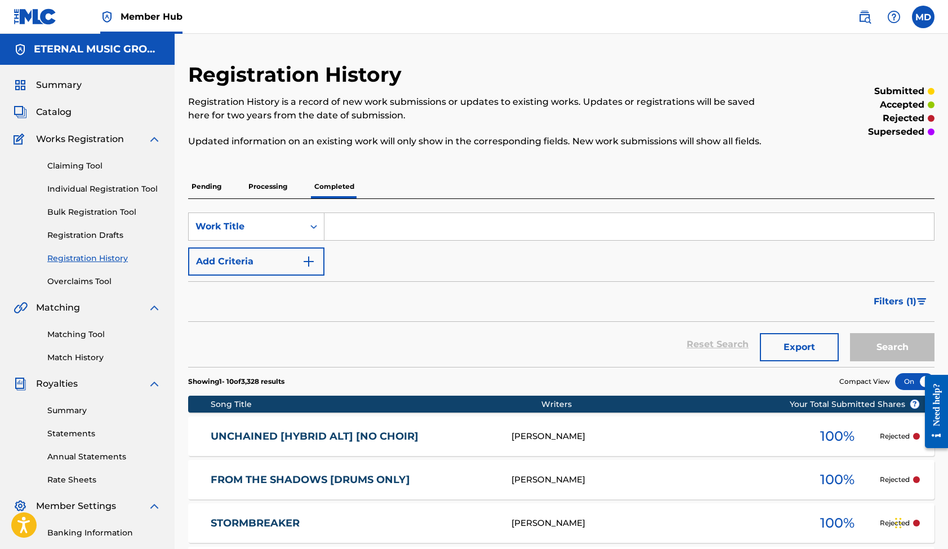
scroll to position [241, 0]
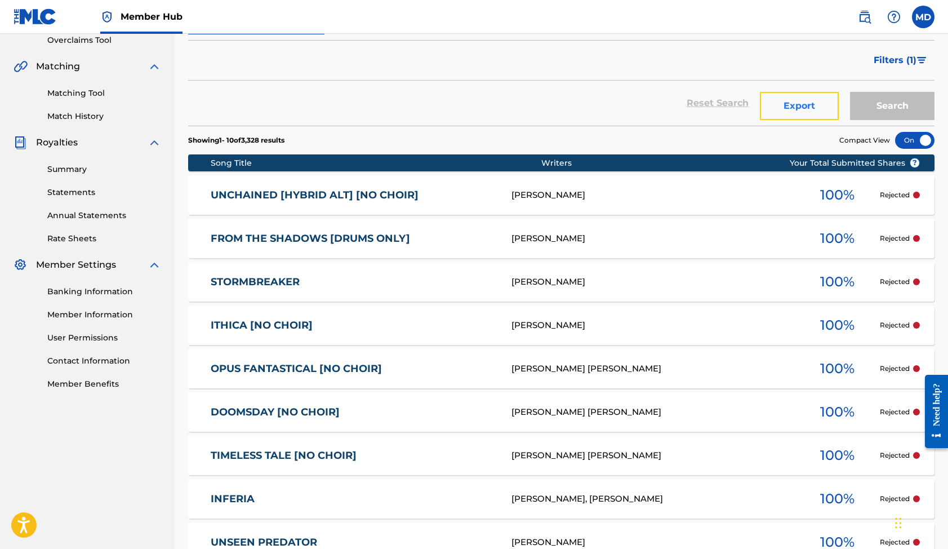
click at [790, 116] on button "Export" at bounding box center [799, 106] width 79 height 28
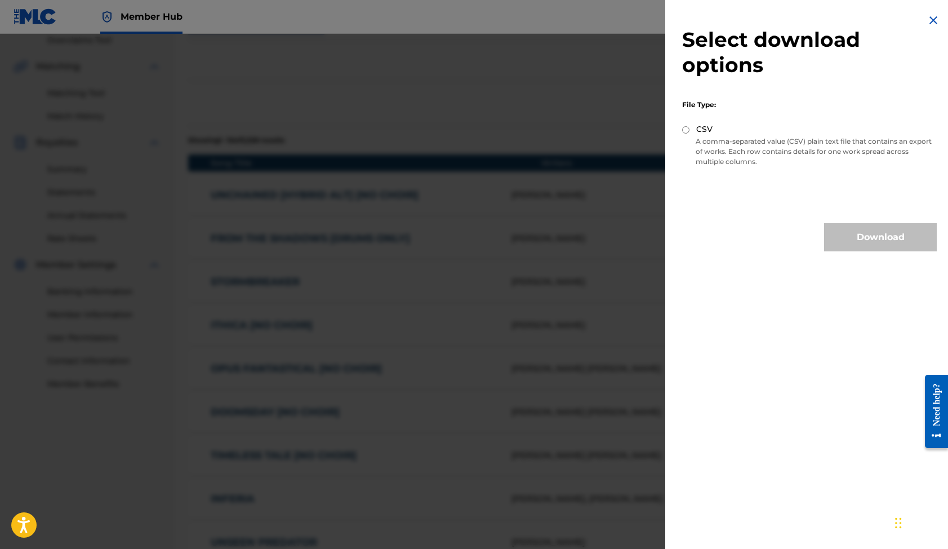
click at [697, 137] on p "A comma-separated value (CSV) plain text file that contains an export of works.…" at bounding box center [809, 151] width 255 height 30
click at [686, 130] on input "CSV" at bounding box center [685, 129] width 7 height 7
radio input "true"
click at [929, 17] on img at bounding box center [934, 21] width 14 height 14
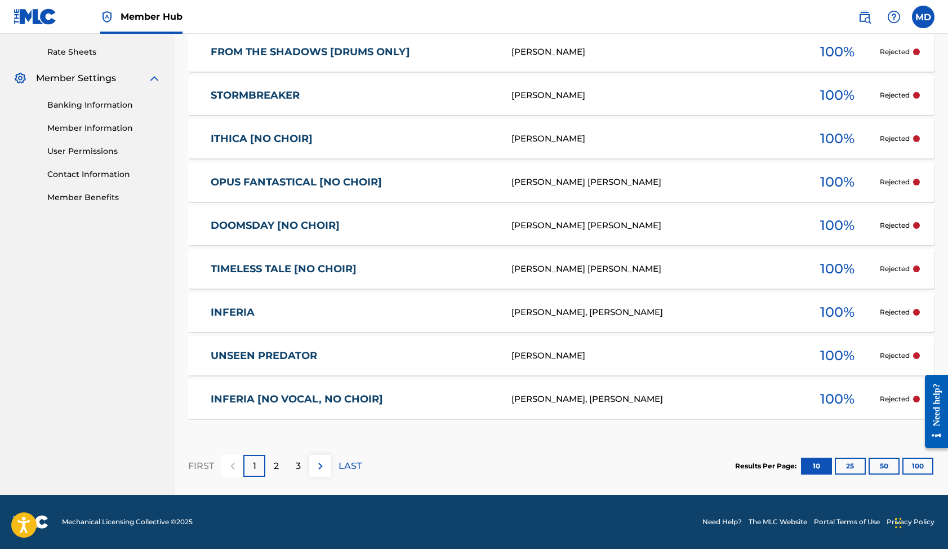
scroll to position [441, 0]
click at [914, 460] on button "100" at bounding box center [918, 465] width 31 height 17
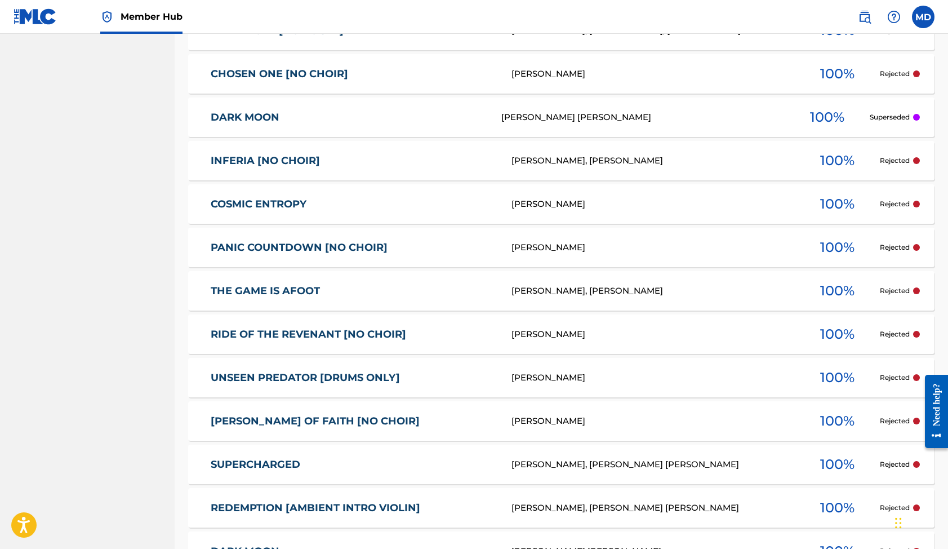
scroll to position [2008, 0]
